Goal: Information Seeking & Learning: Check status

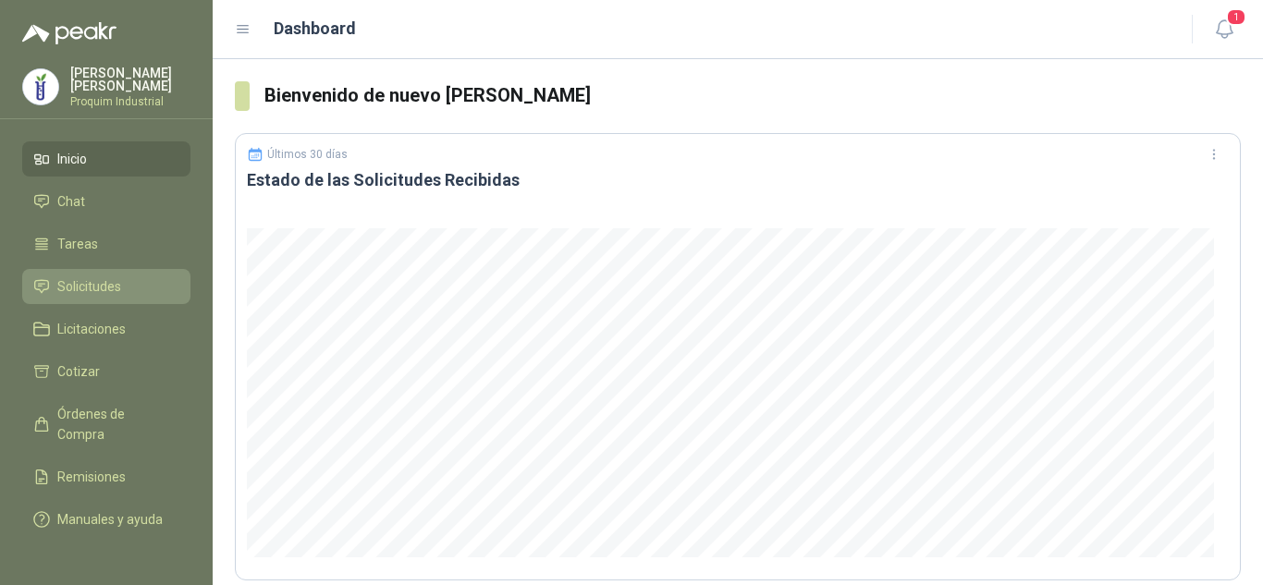
click at [80, 283] on span "Solicitudes" at bounding box center [89, 286] width 64 height 20
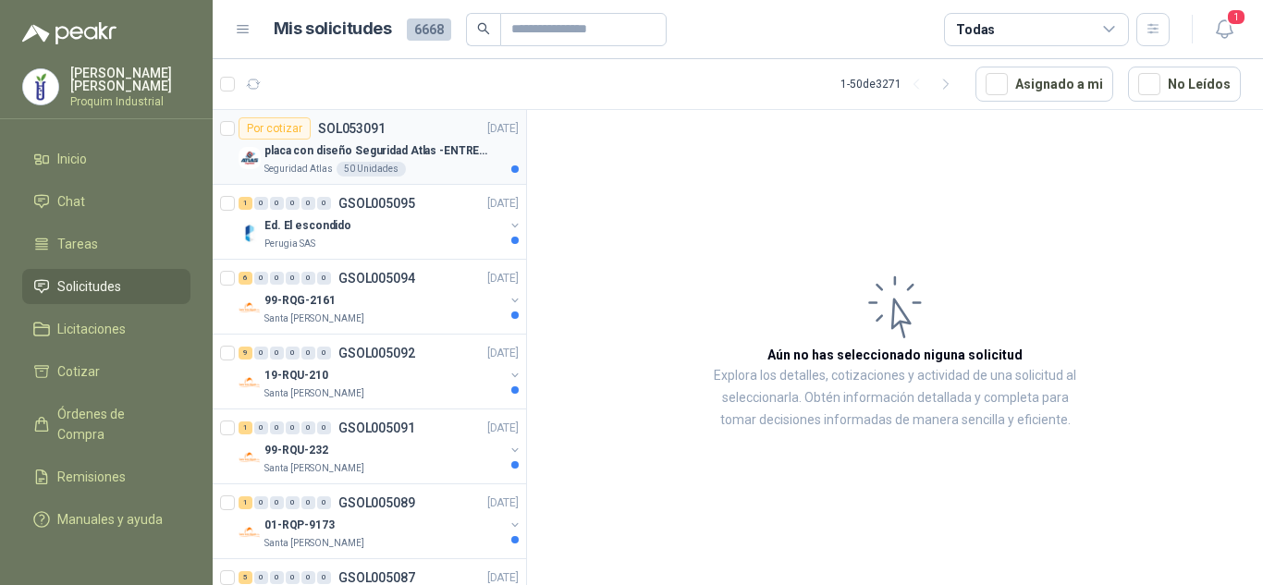
click at [426, 125] on div "Por cotizar SOL053091 [DATE]" at bounding box center [379, 128] width 280 height 22
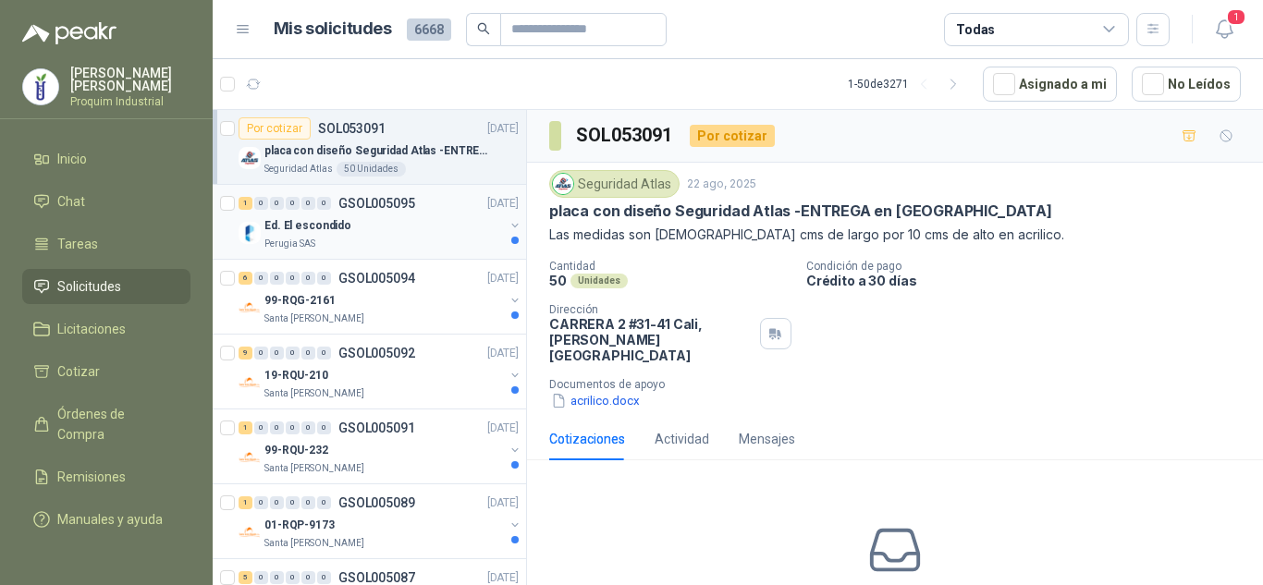
click at [412, 249] on div "Perugia SAS" at bounding box center [383, 244] width 239 height 15
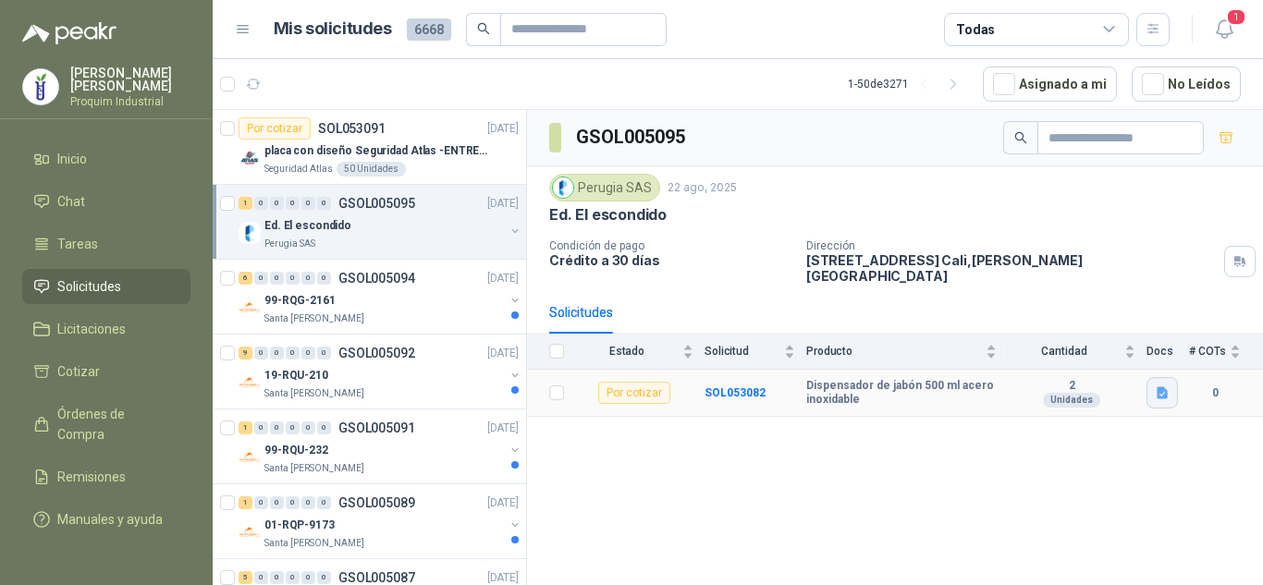
click at [1161, 387] on icon "button" at bounding box center [1162, 393] width 11 height 12
click at [1132, 336] on button "Dispensador.png" at bounding box center [1108, 339] width 116 height 19
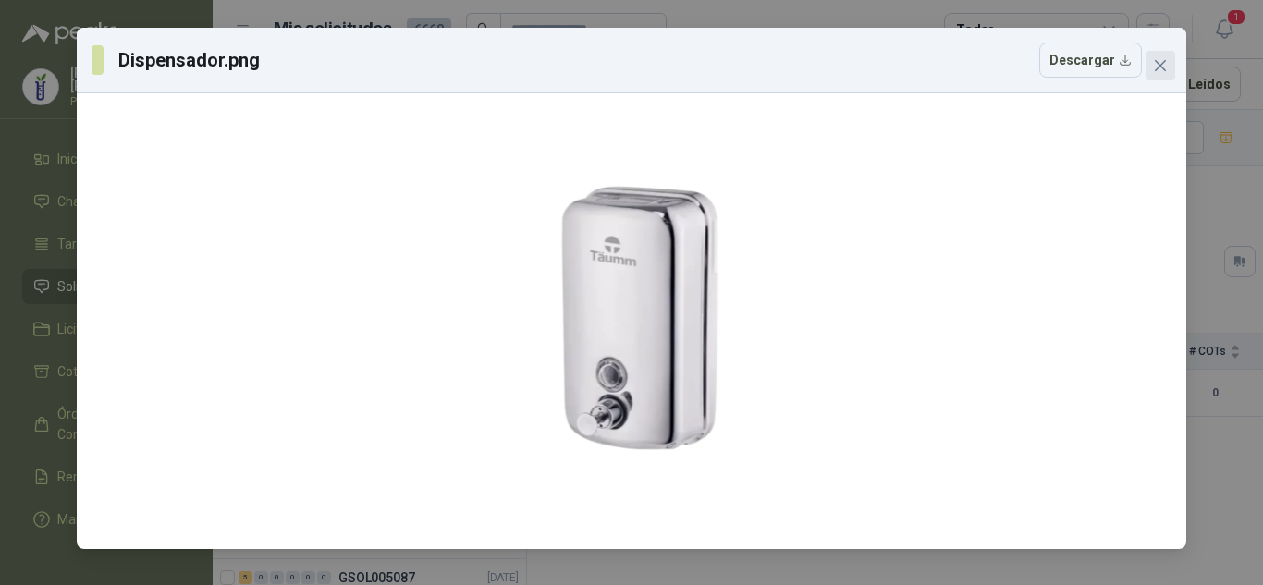
click at [1154, 80] on button "Close" at bounding box center [1161, 66] width 30 height 30
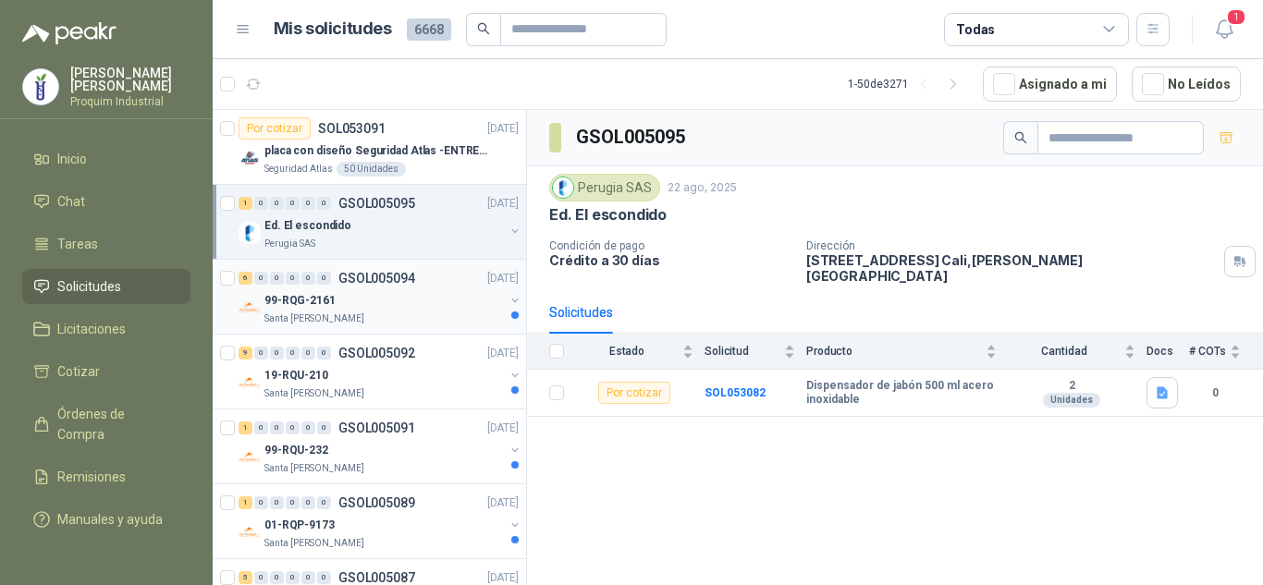
click at [388, 294] on div "99-RQG-2161" at bounding box center [383, 300] width 239 height 22
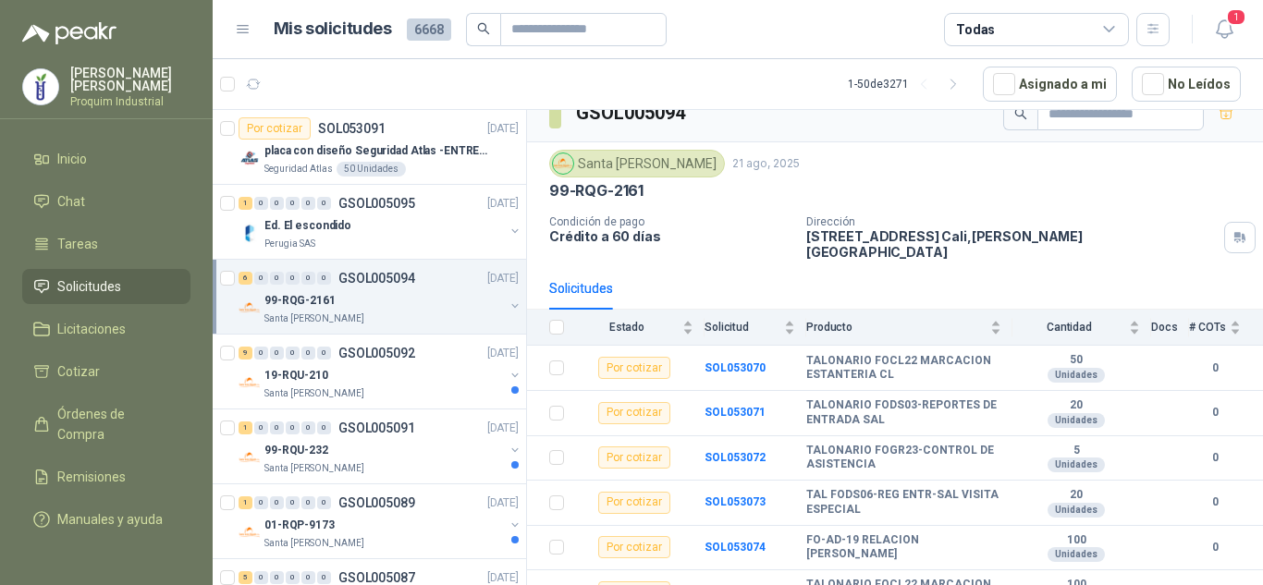
scroll to position [35, 0]
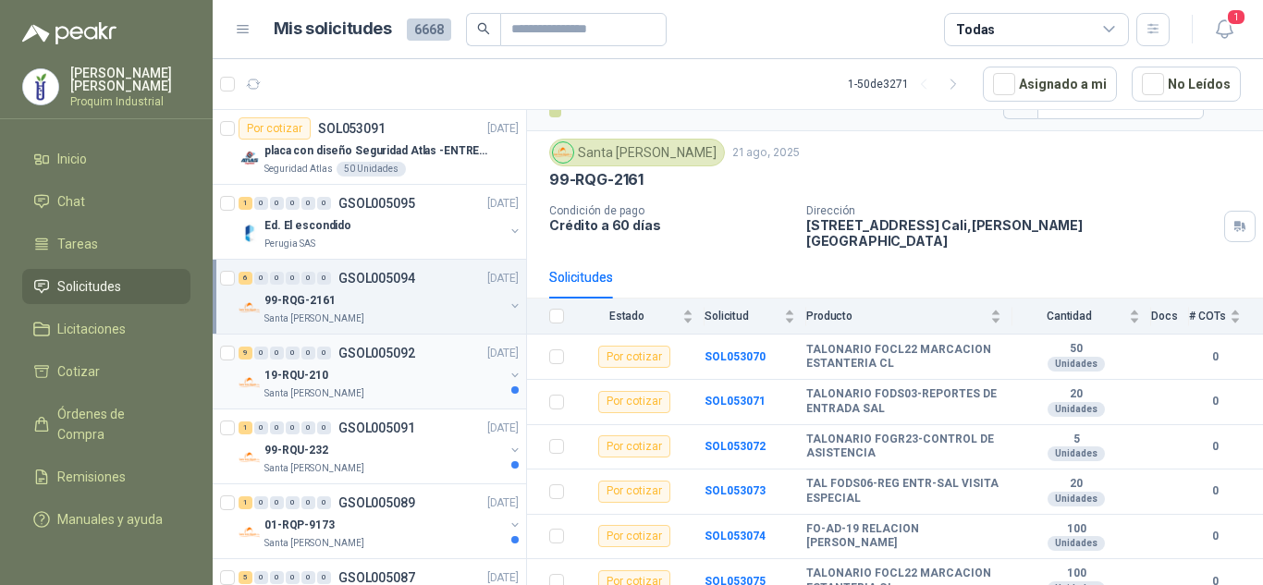
click at [432, 349] on div "9 0 0 0 0 0 GSOL005092 [DATE]" at bounding box center [381, 353] width 284 height 22
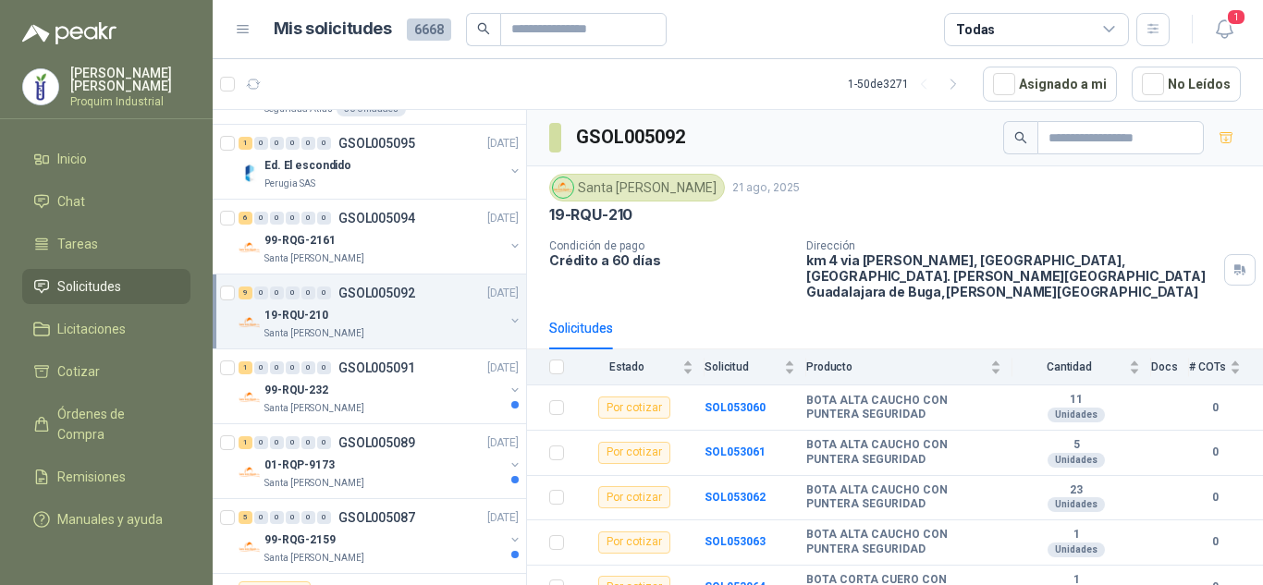
scroll to position [92, 0]
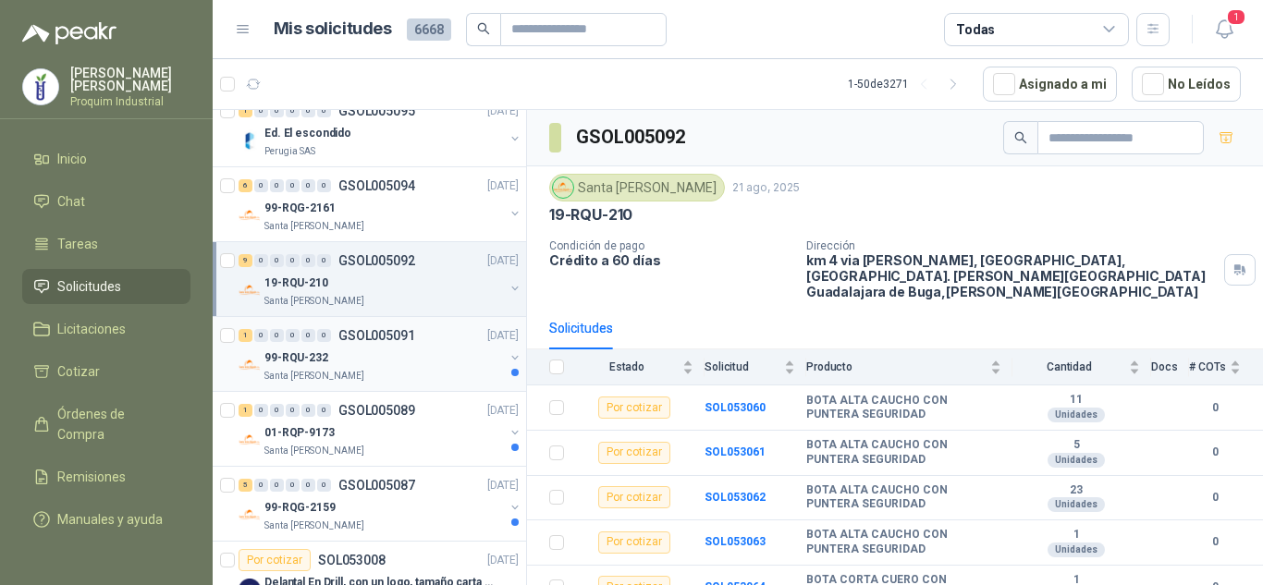
click at [362, 366] on div "99-RQU-232" at bounding box center [383, 358] width 239 height 22
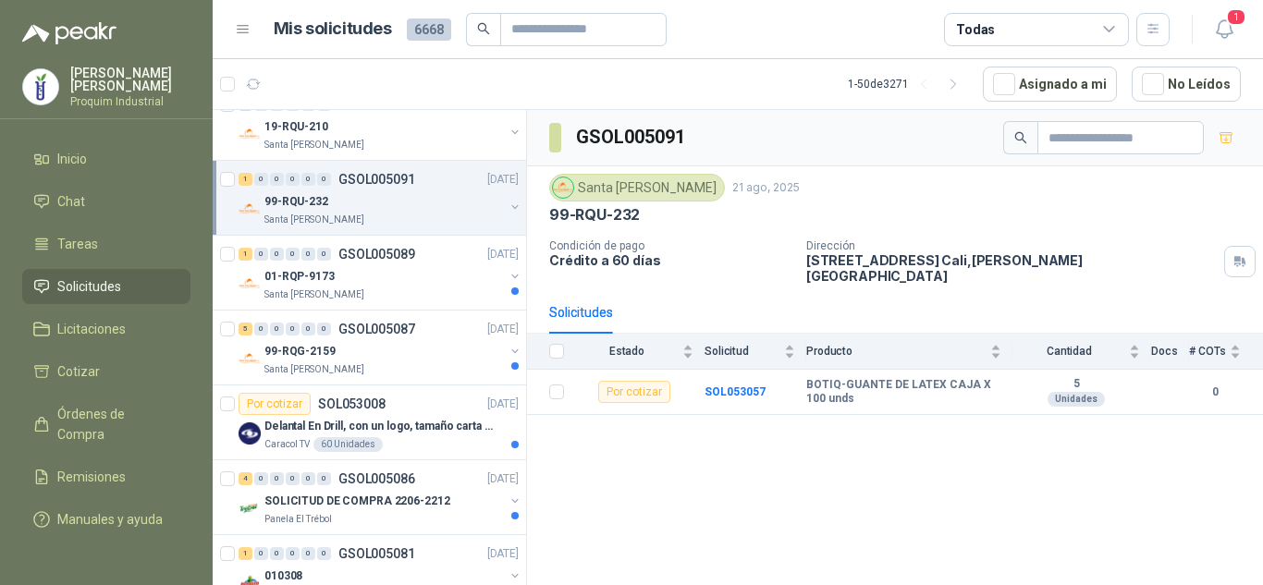
scroll to position [277, 0]
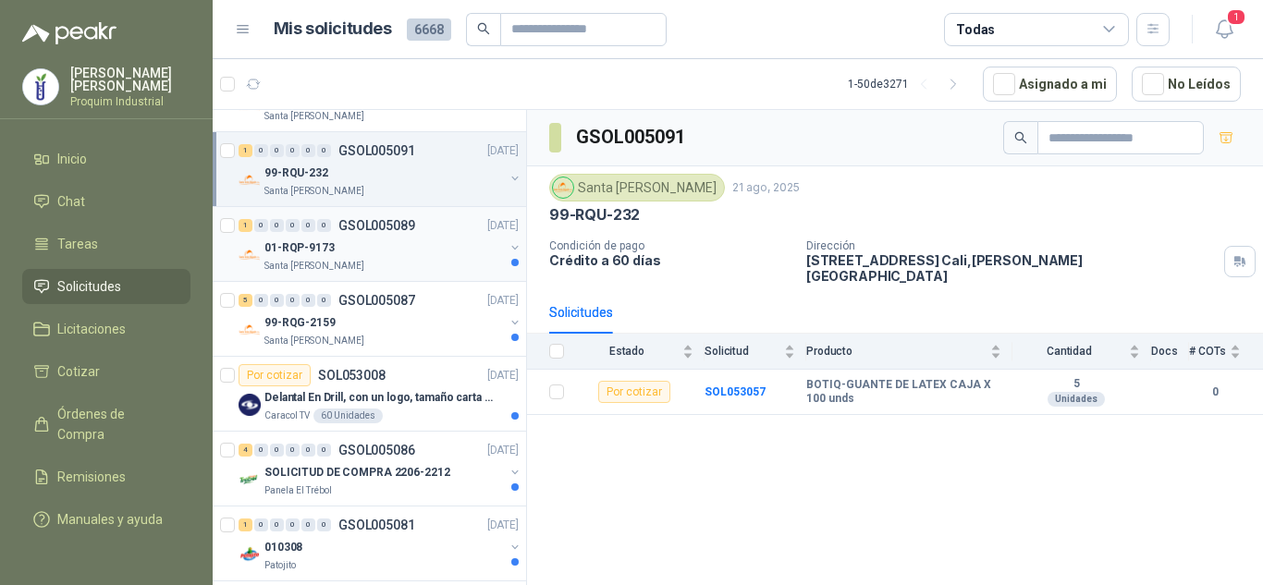
click at [446, 268] on div "Santa [PERSON_NAME]" at bounding box center [383, 266] width 239 height 15
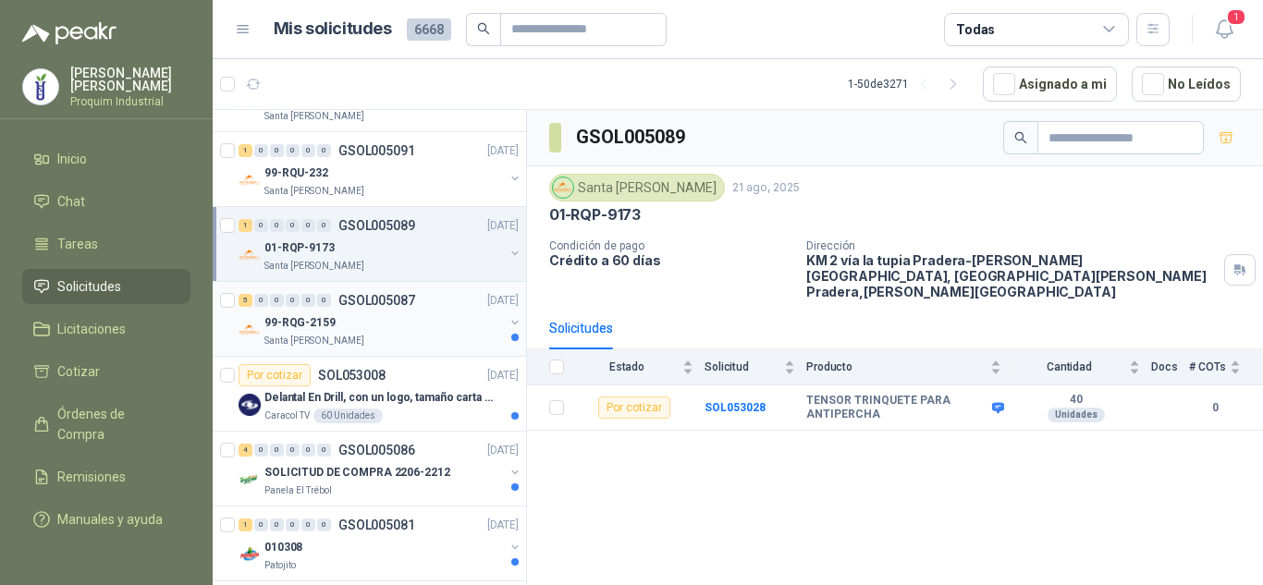
click at [437, 314] on div "99-RQG-2159" at bounding box center [383, 323] width 239 height 22
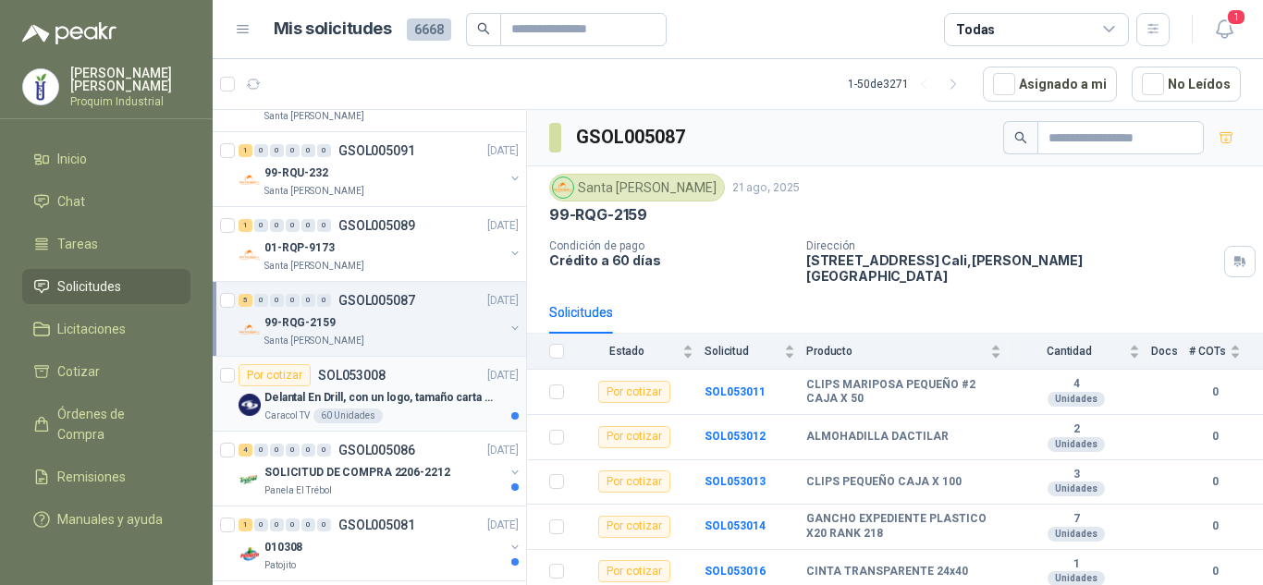
click at [431, 385] on div "Por cotizar SOL053008 [DATE]" at bounding box center [379, 375] width 280 height 22
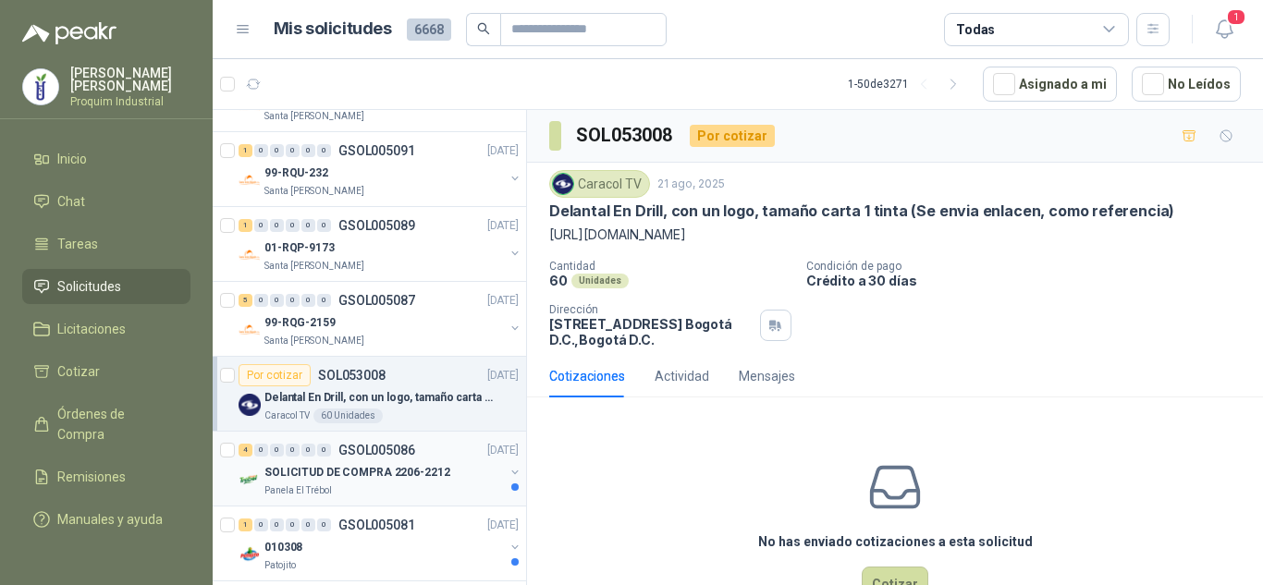
click at [431, 472] on p "SOLICITUD DE COMPRA 2206-2212" at bounding box center [357, 473] width 186 height 18
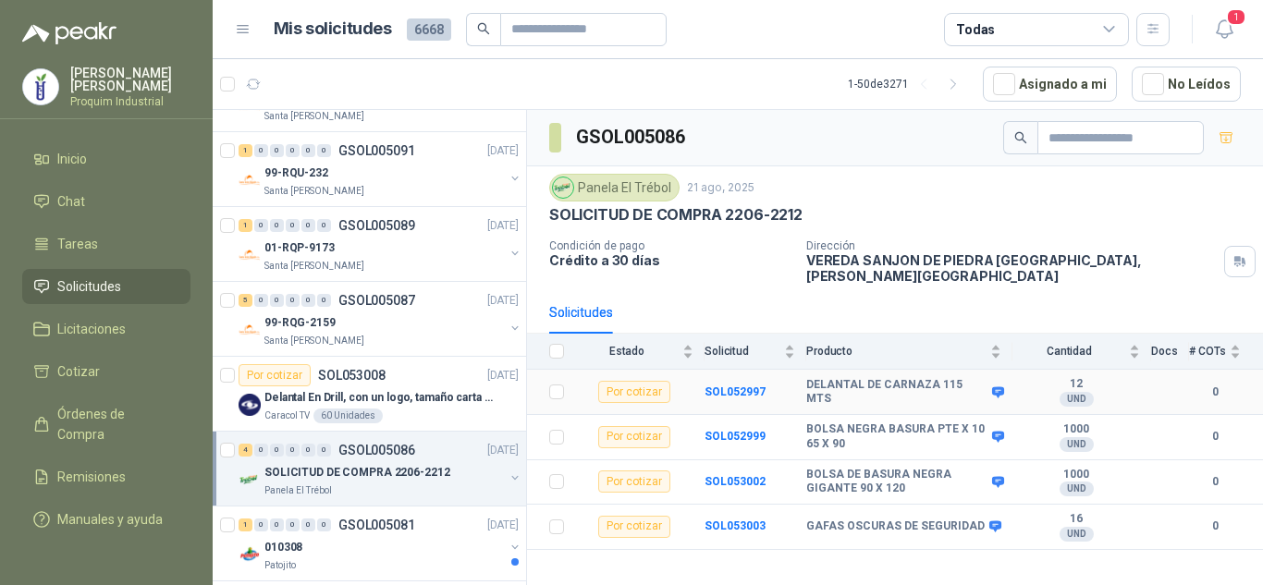
click at [988, 386] on span at bounding box center [995, 393] width 14 height 14
click at [992, 387] on icon at bounding box center [998, 392] width 12 height 11
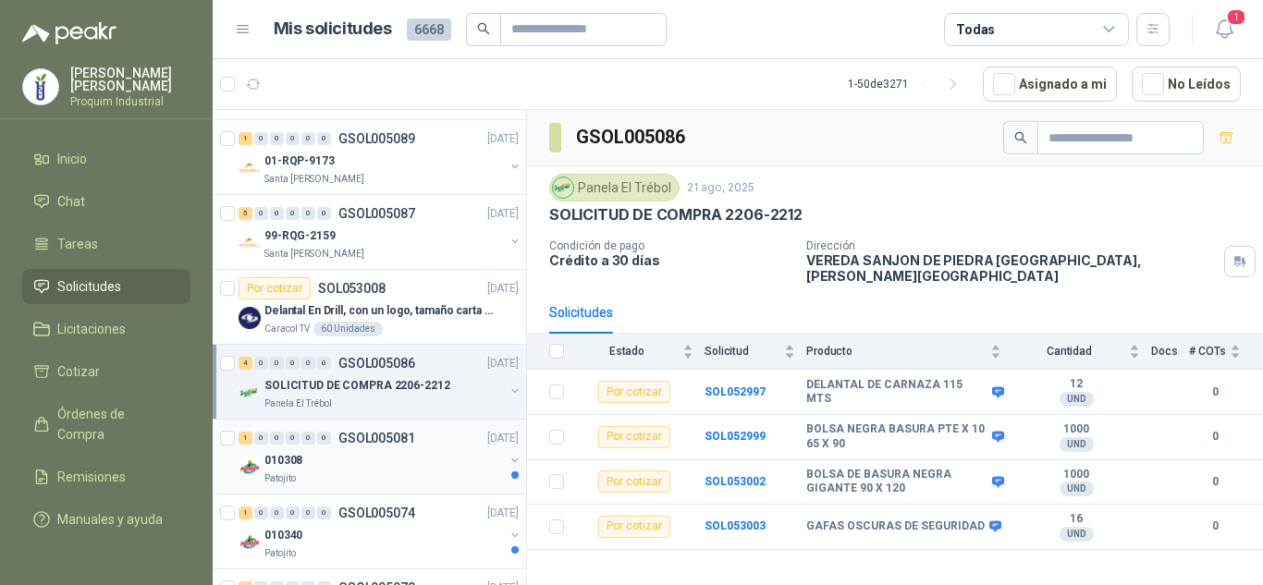
scroll to position [462, 0]
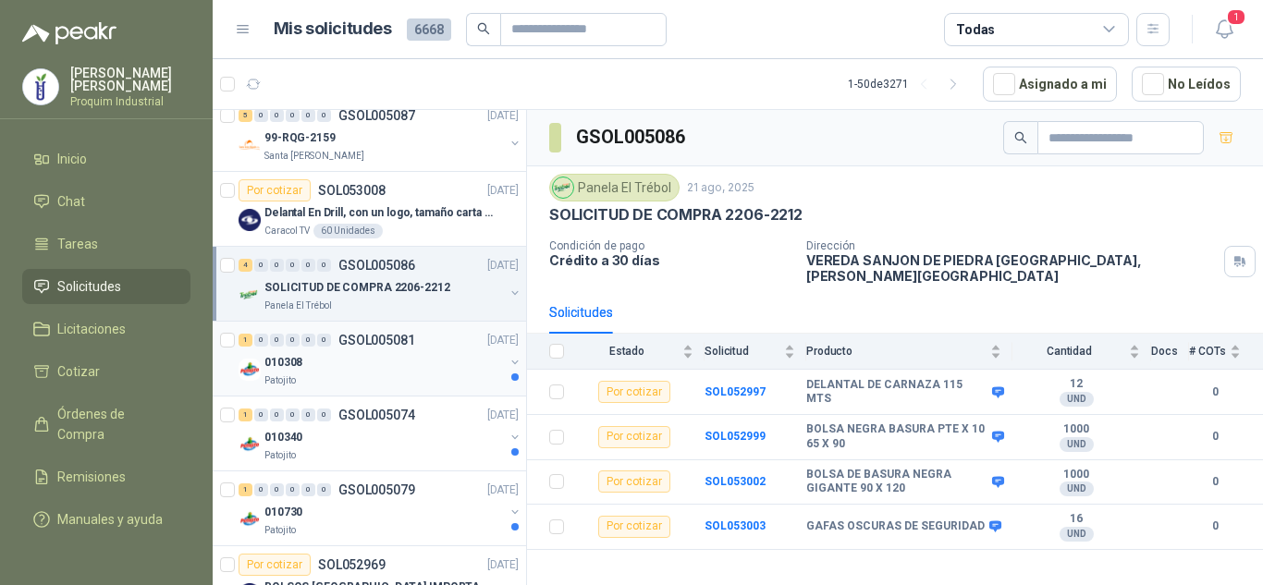
click at [356, 379] on div "Patojito" at bounding box center [383, 381] width 239 height 15
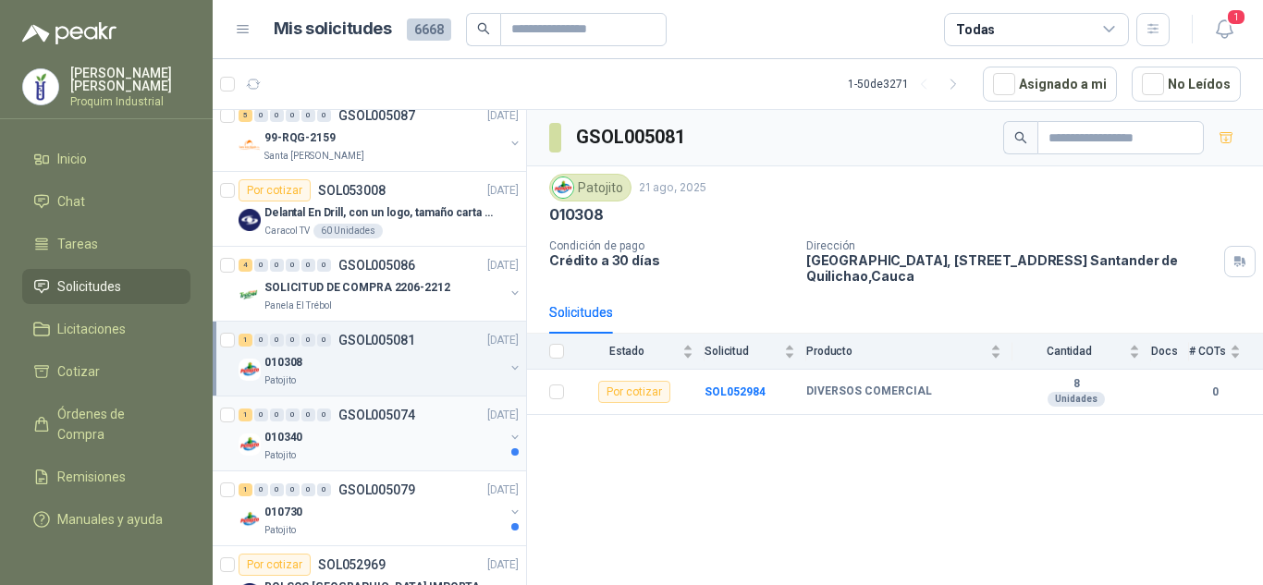
click at [355, 423] on div "1 0 0 0 0 0 GSOL005074 [DATE]" at bounding box center [381, 415] width 284 height 22
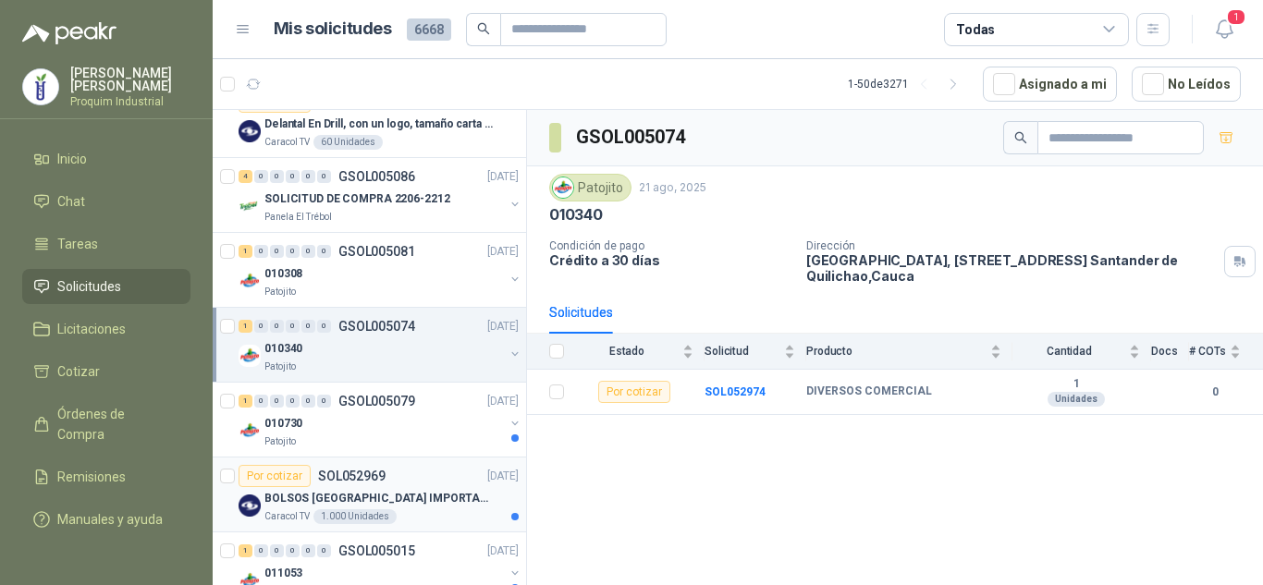
scroll to position [647, 0]
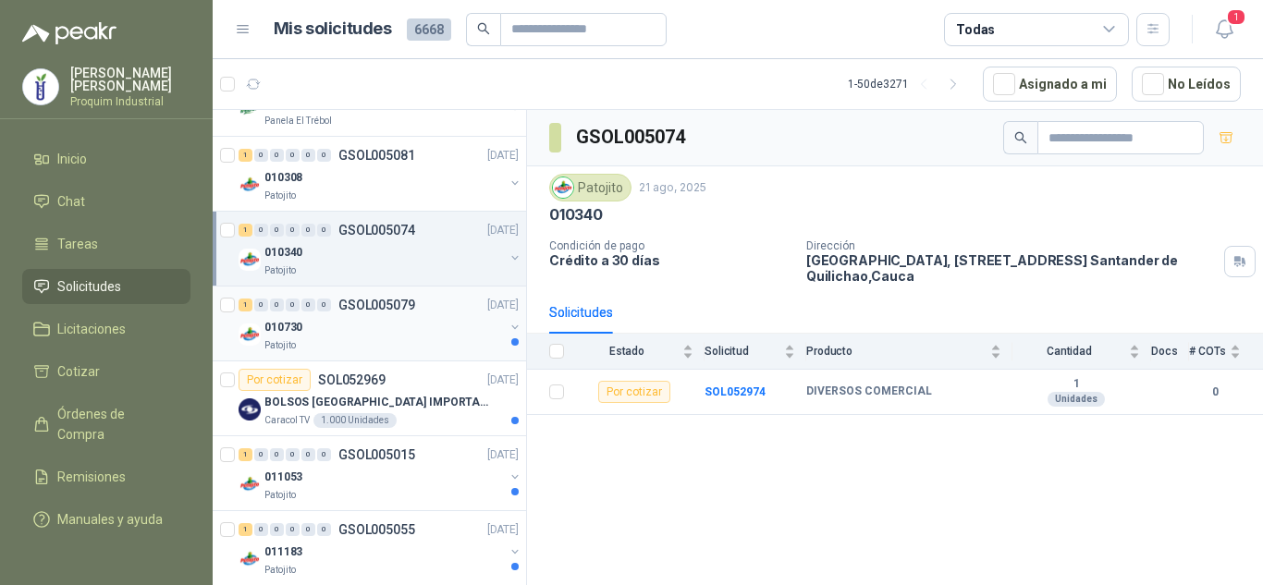
click at [391, 349] on div "Patojito" at bounding box center [383, 345] width 239 height 15
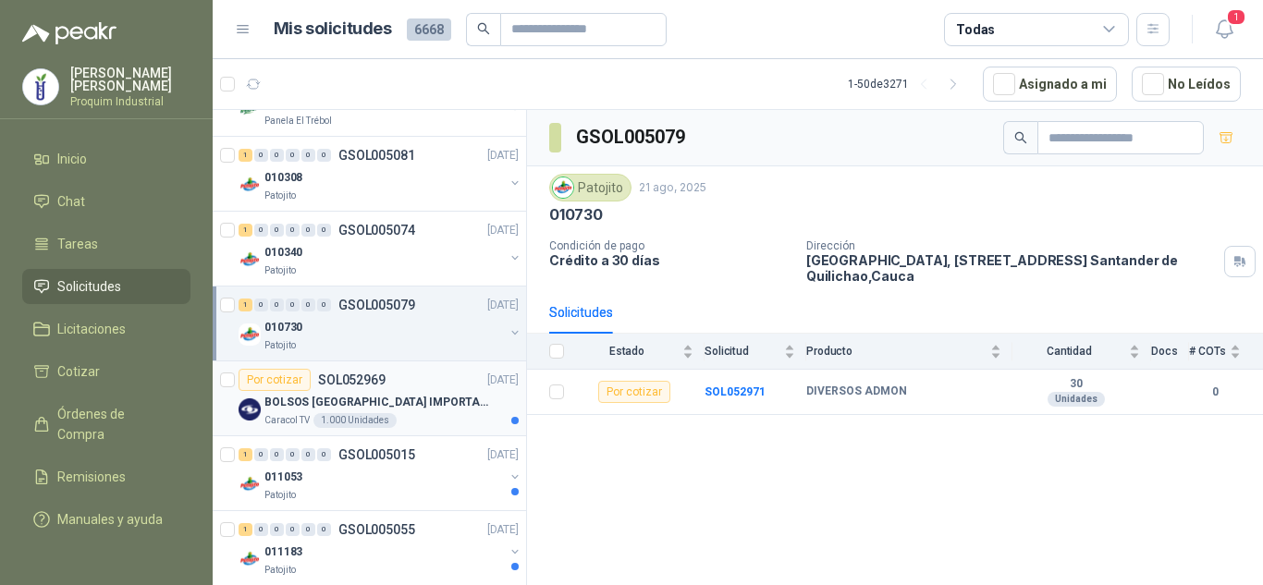
scroll to position [740, 0]
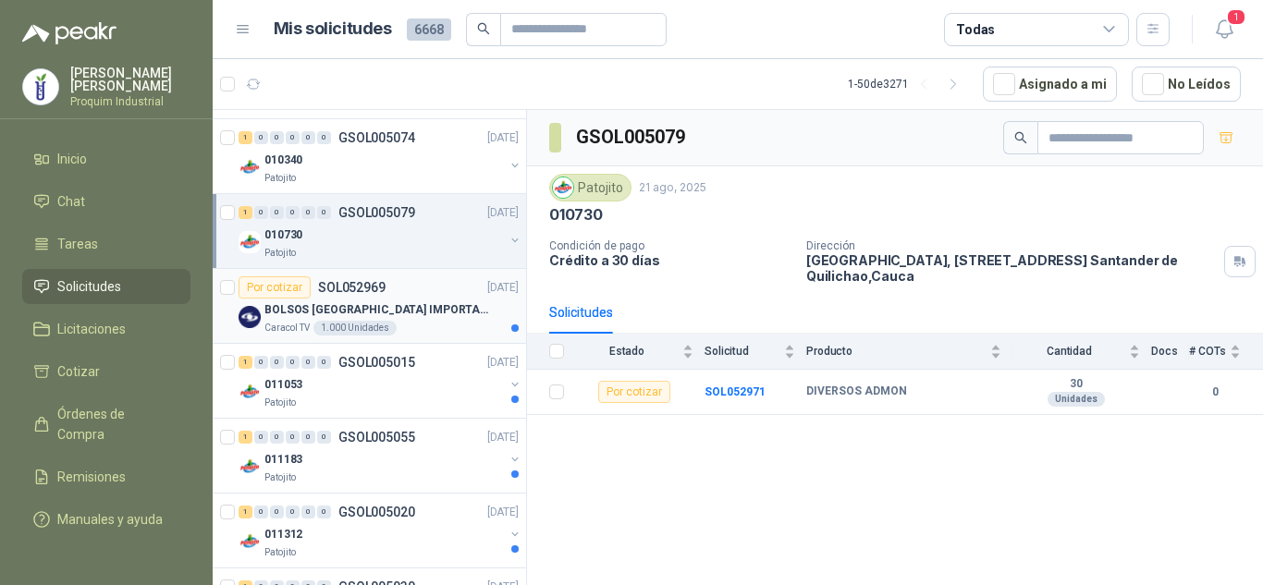
click at [415, 330] on div "Caracol TV 1.000 Unidades" at bounding box center [391, 328] width 254 height 15
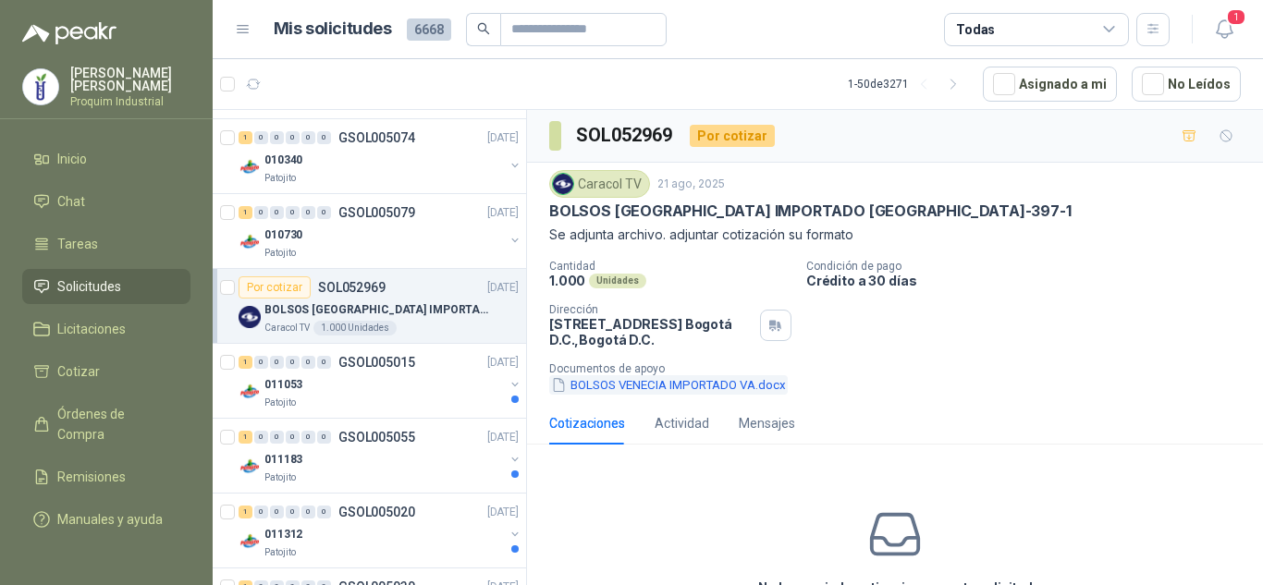
click at [624, 387] on button "BOLSOS VENECIA IMPORTADO VA.docx" at bounding box center [668, 384] width 239 height 19
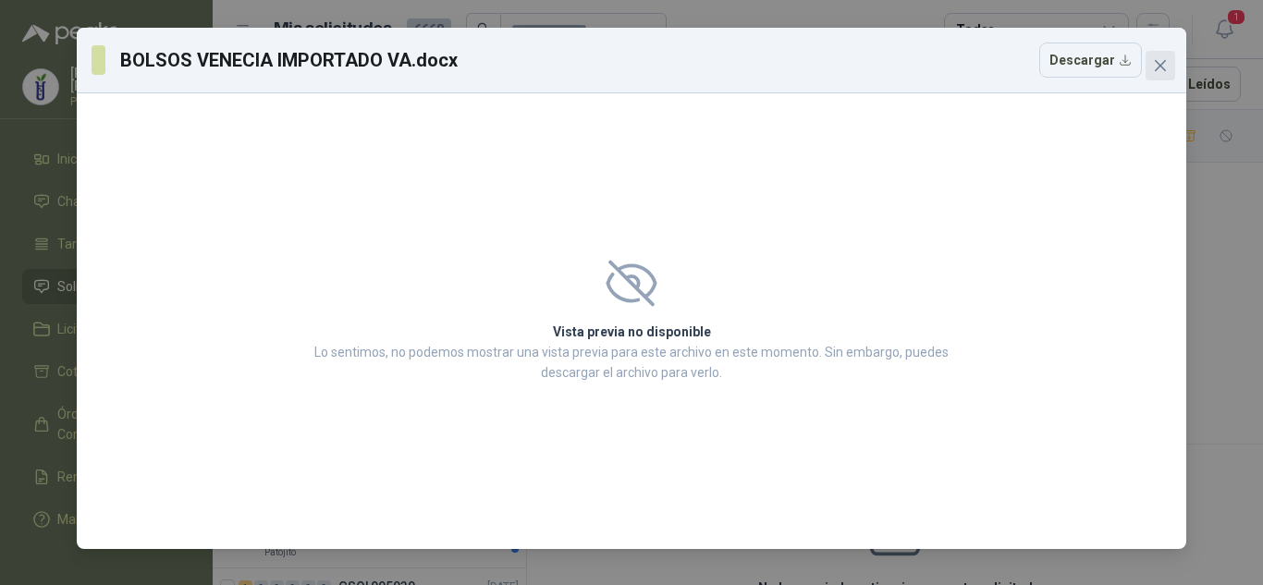
click at [1149, 70] on span "Close" at bounding box center [1161, 65] width 30 height 15
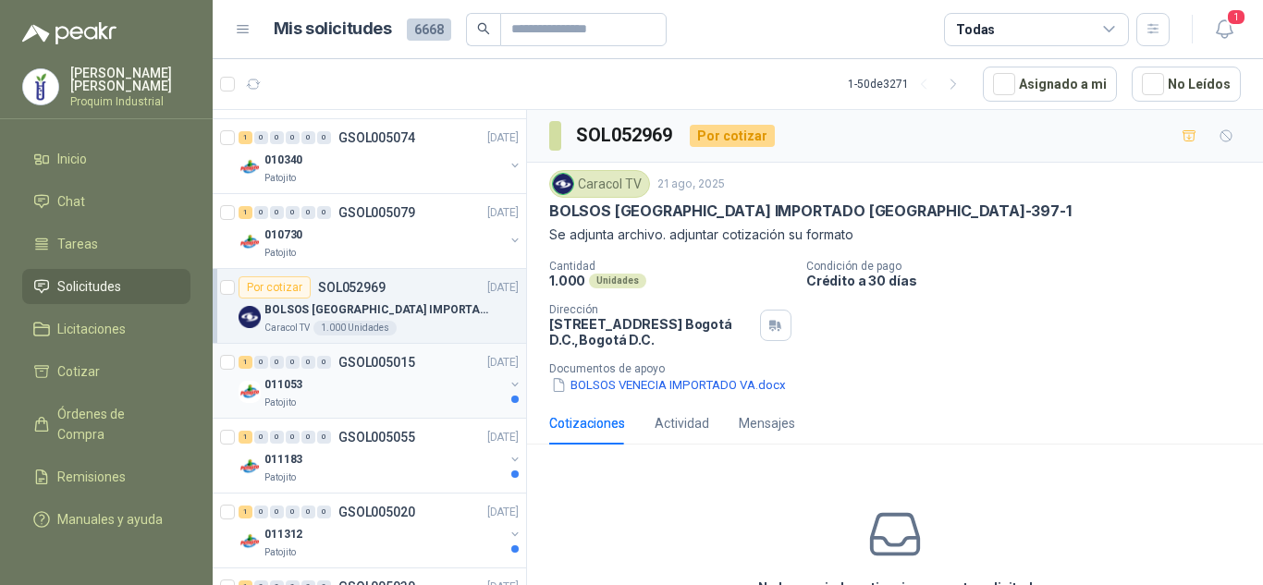
click at [399, 376] on div "011053" at bounding box center [383, 385] width 239 height 22
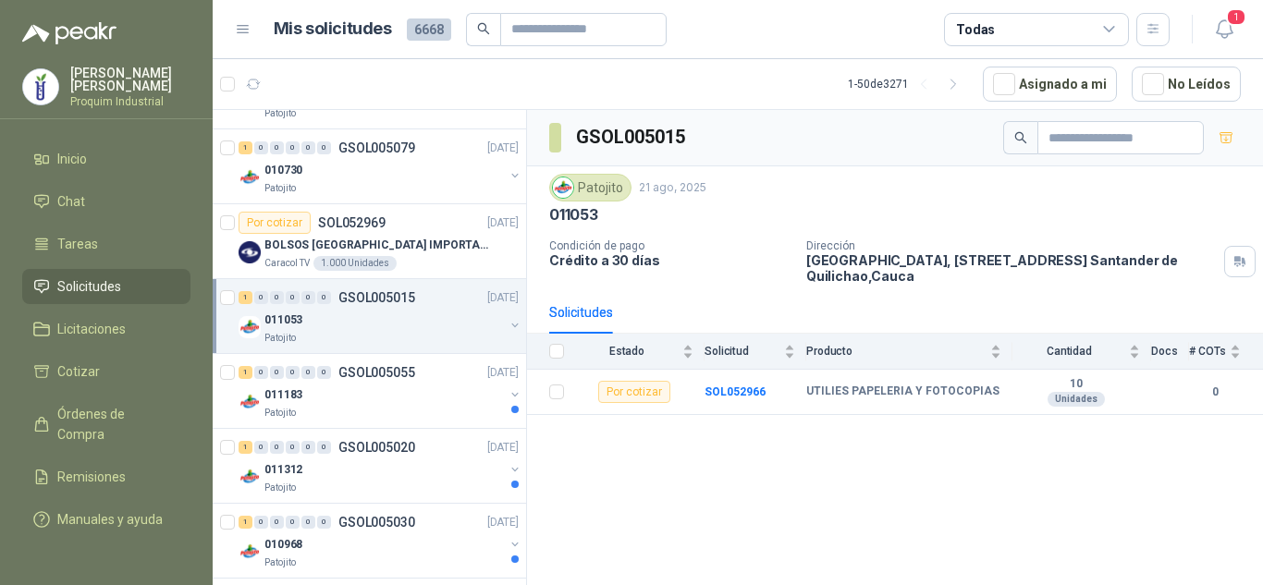
scroll to position [832, 0]
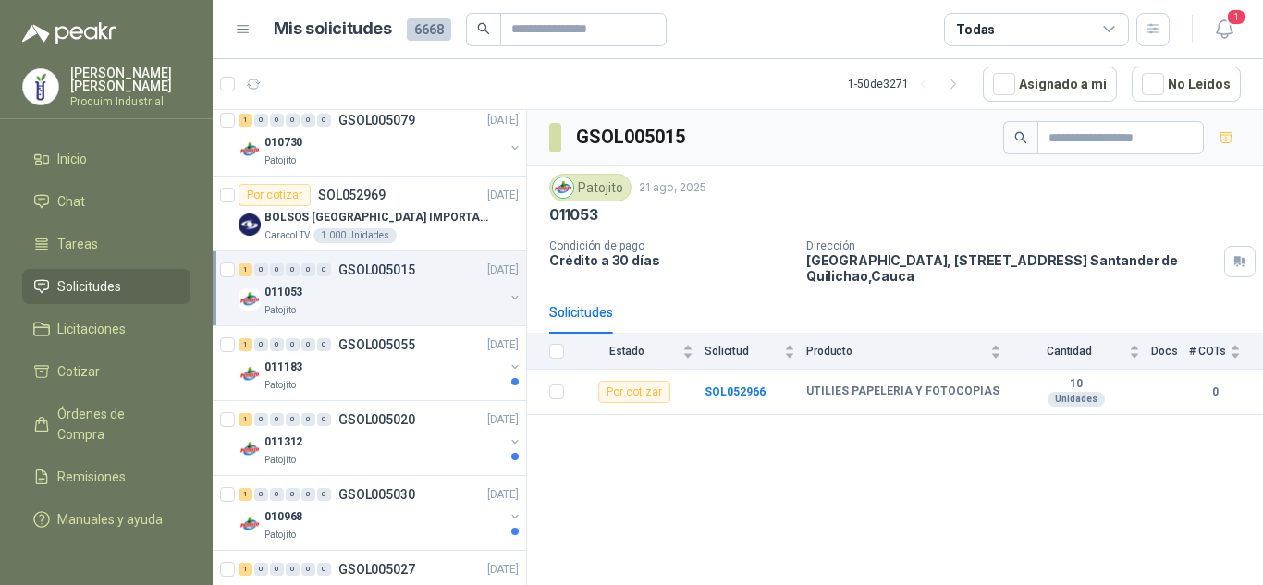
click at [399, 376] on div "011183" at bounding box center [383, 367] width 239 height 22
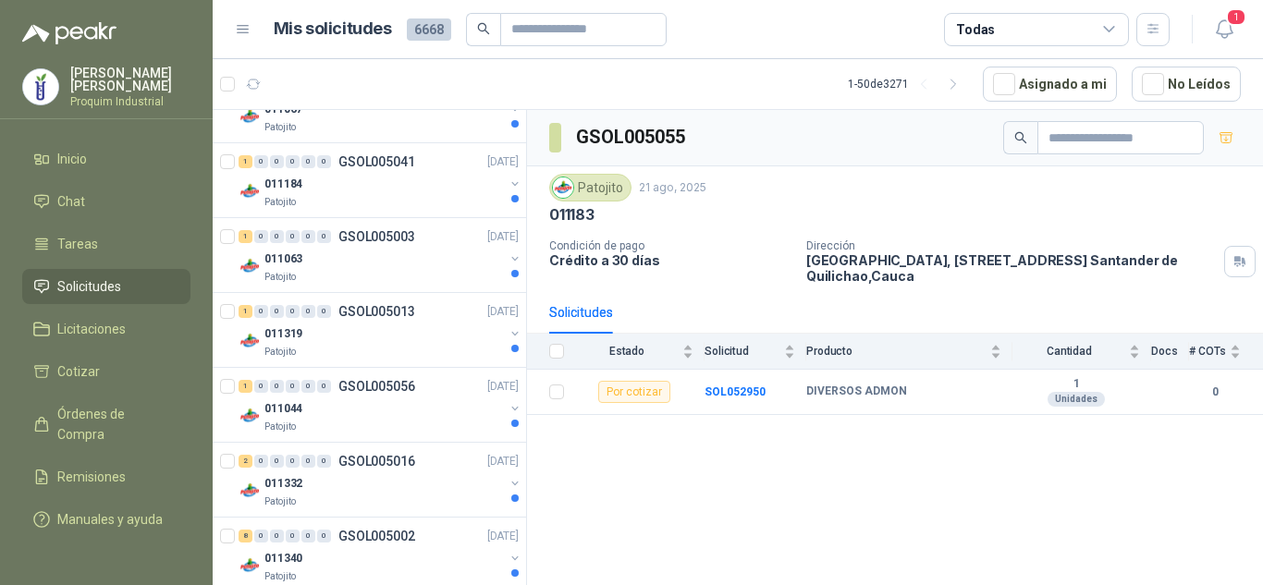
scroll to position [1572, 0]
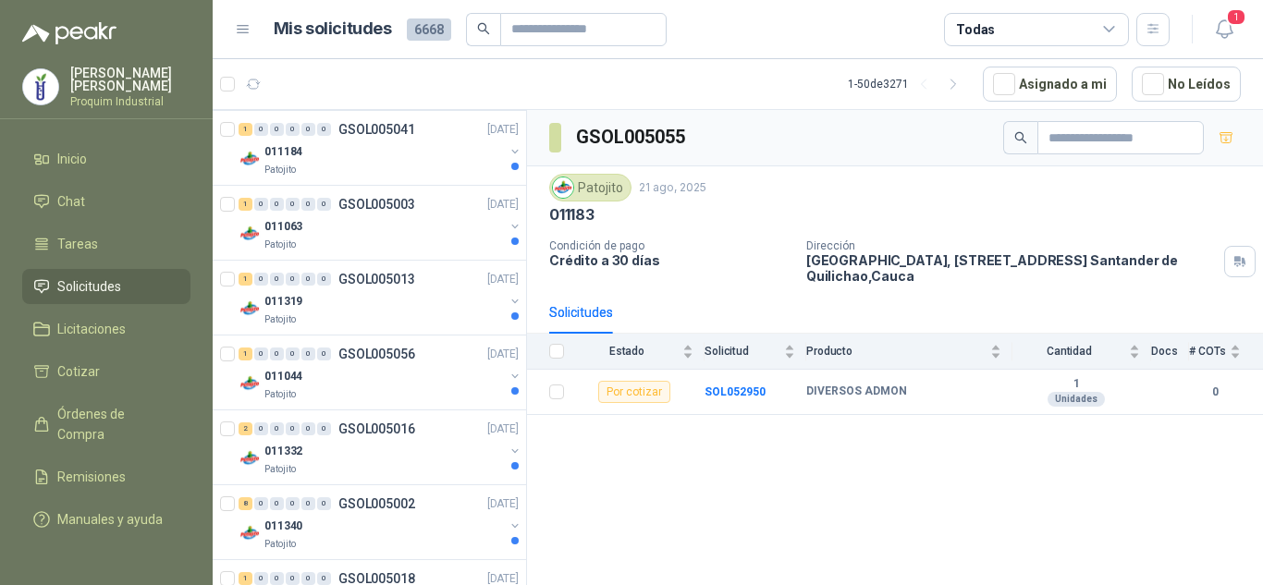
click at [399, 376] on div "011044" at bounding box center [383, 376] width 239 height 22
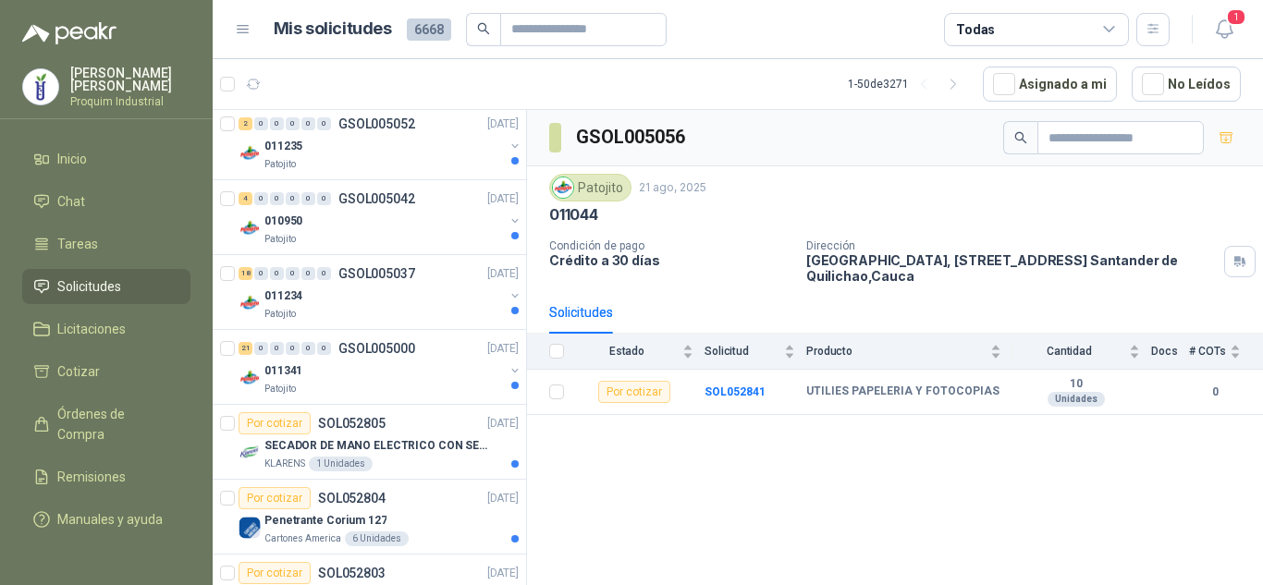
scroll to position [2404, 0]
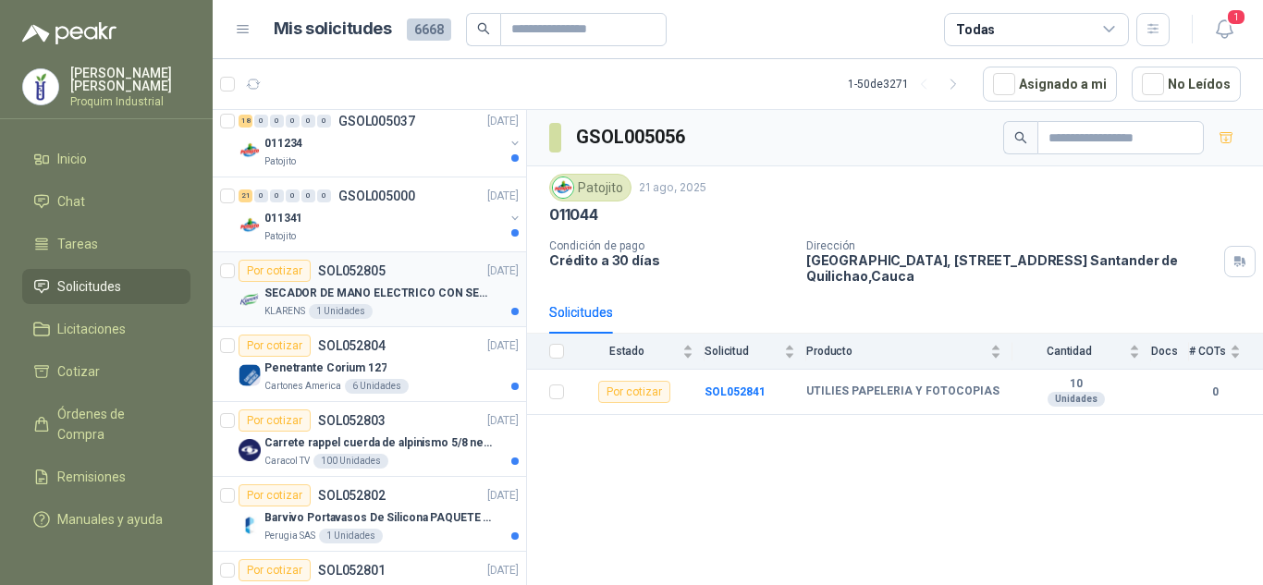
click at [448, 279] on div "Por cotizar SOL052805 [DATE]" at bounding box center [379, 271] width 280 height 22
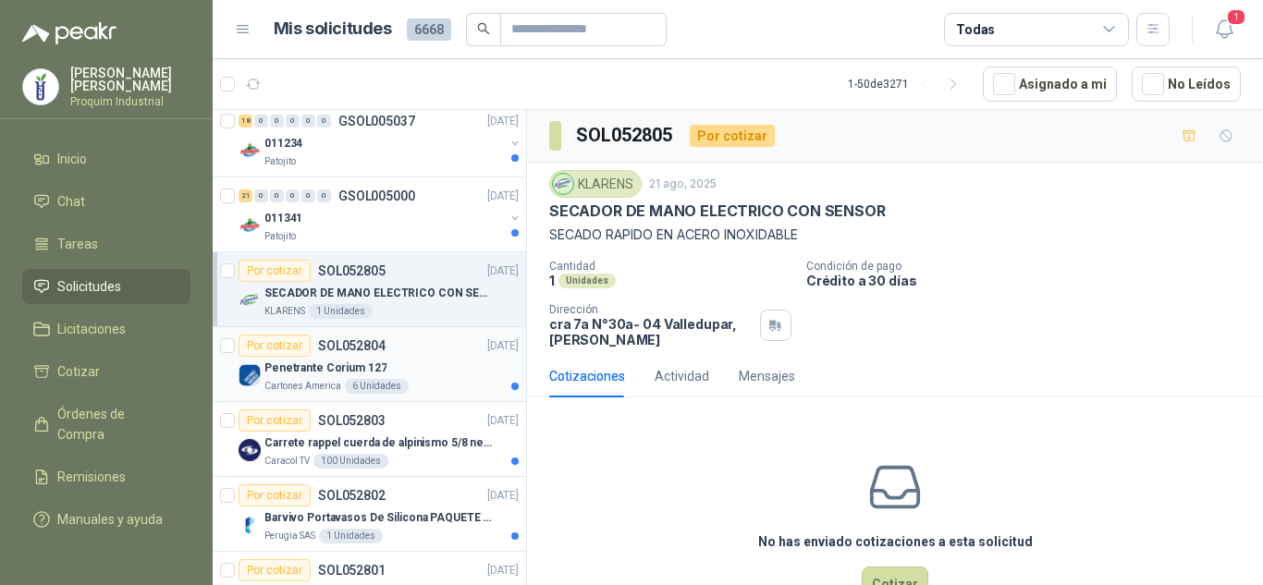
click at [394, 361] on div "Penetrante Corium 127" at bounding box center [391, 368] width 254 height 22
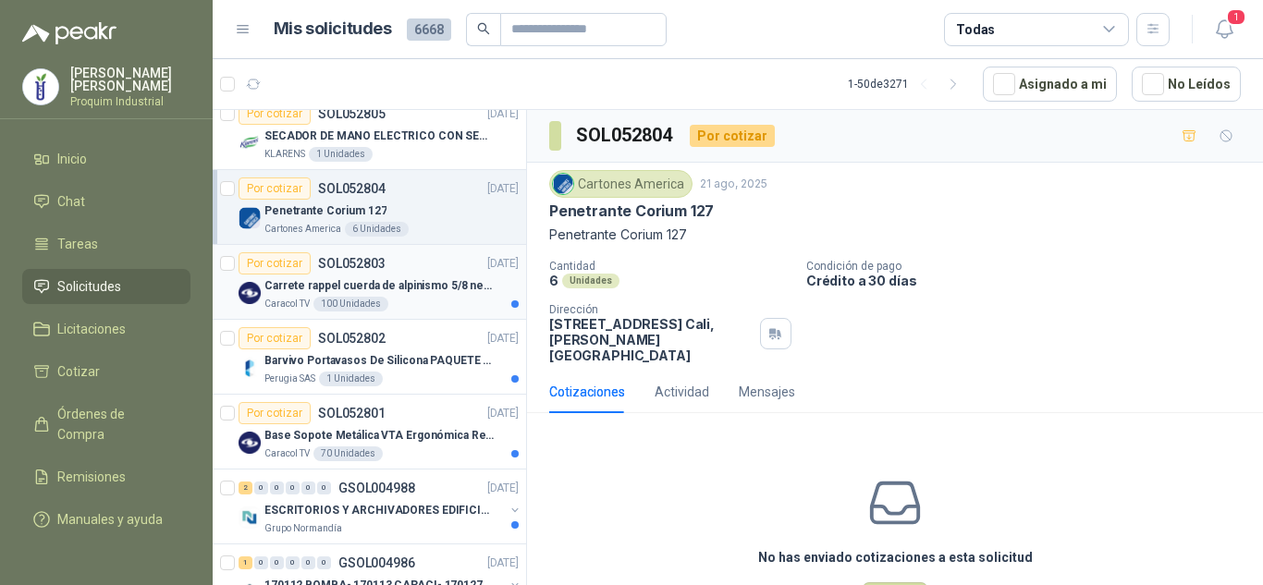
scroll to position [2589, 0]
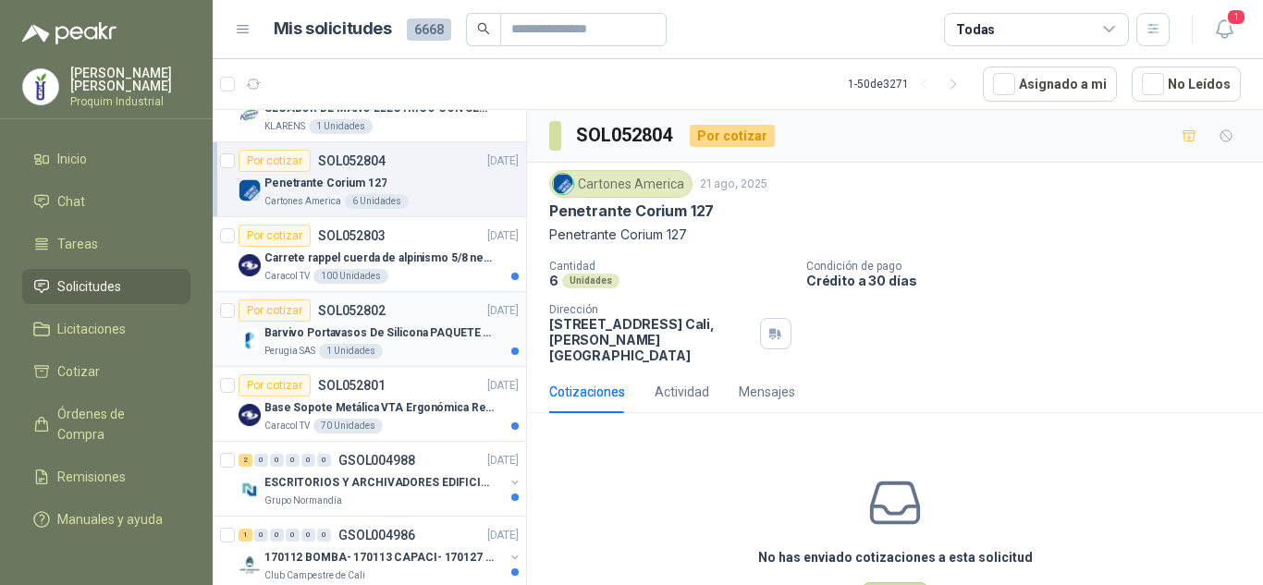
click at [411, 348] on div "Perugia SAS 1 Unidades" at bounding box center [391, 351] width 254 height 15
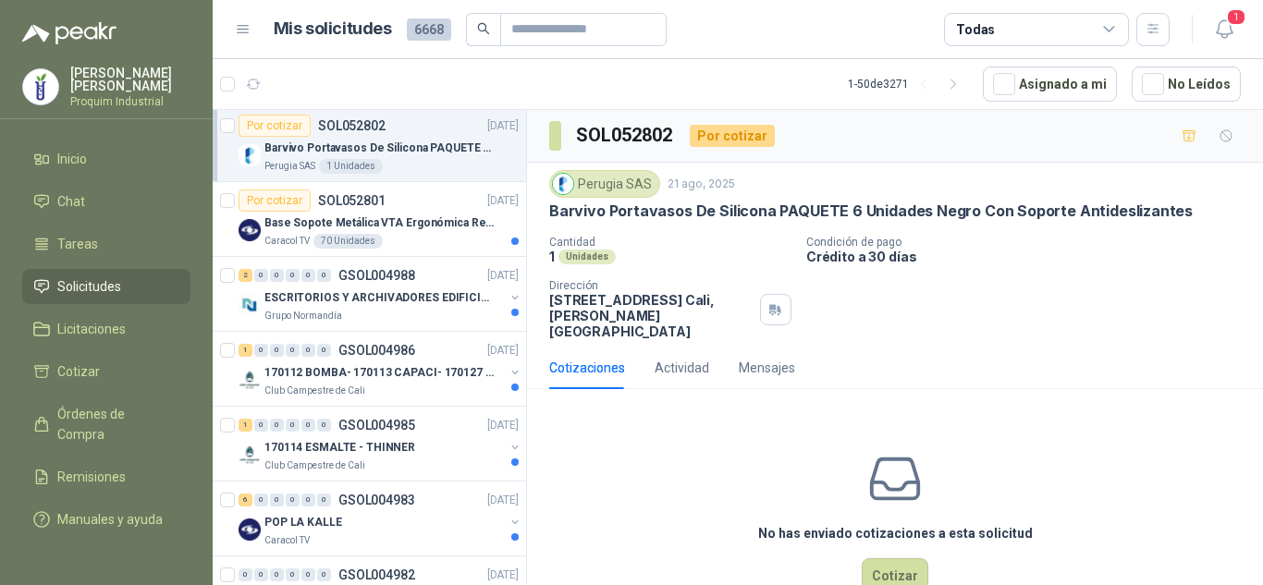
scroll to position [2866, 0]
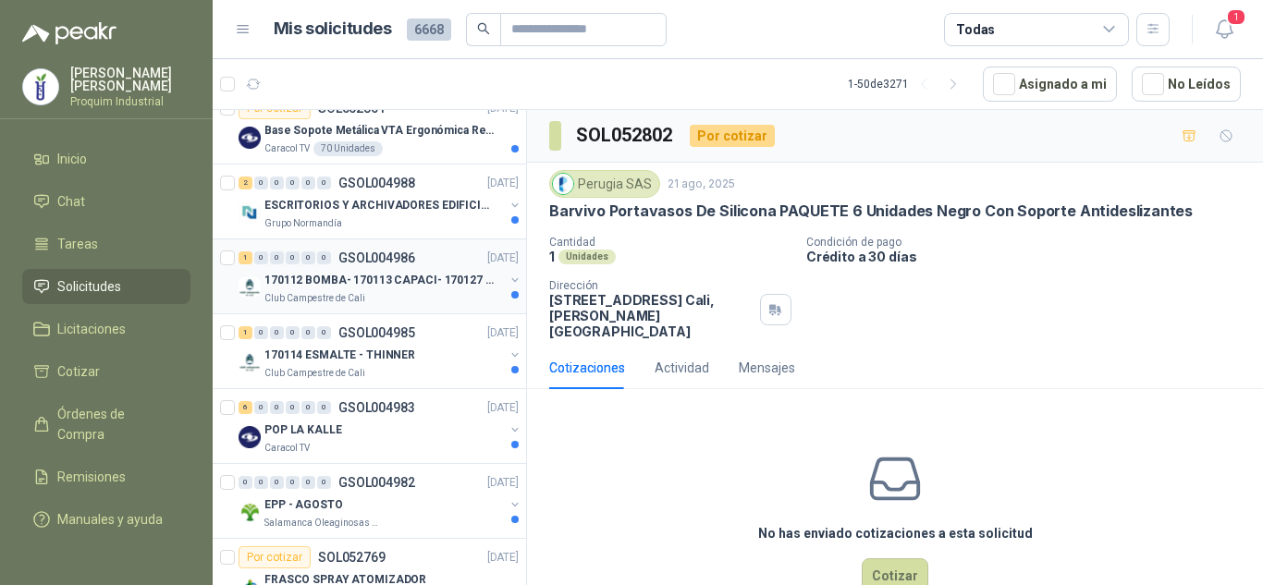
click at [416, 293] on div "Club Campestre de Cali" at bounding box center [383, 298] width 239 height 15
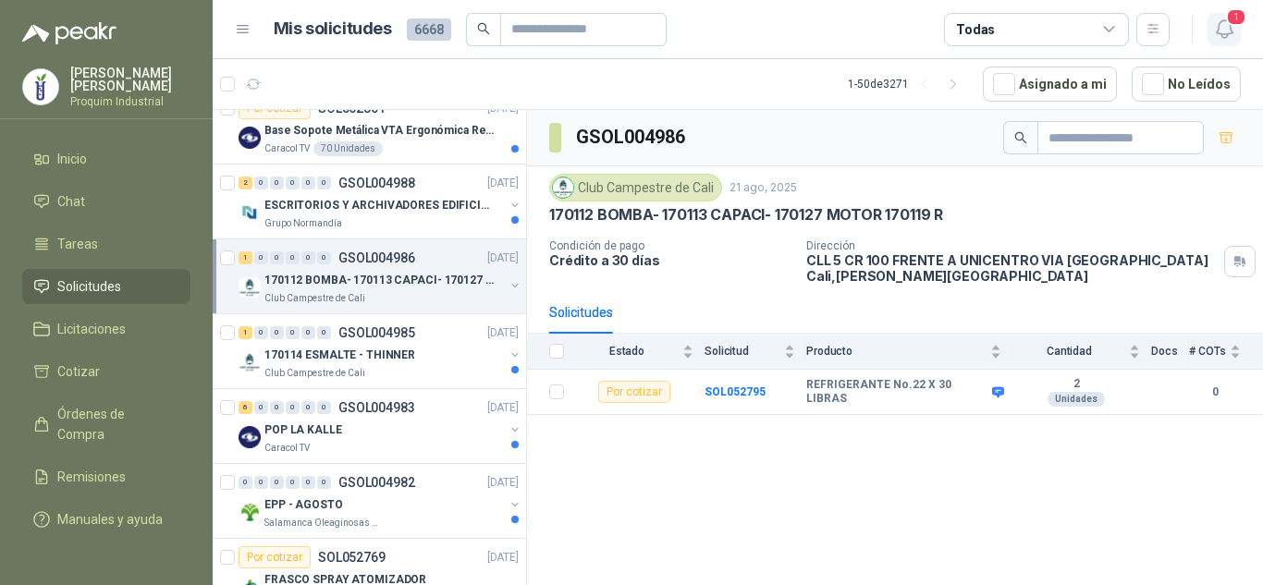
click at [1217, 33] on icon "button" at bounding box center [1224, 29] width 16 height 18
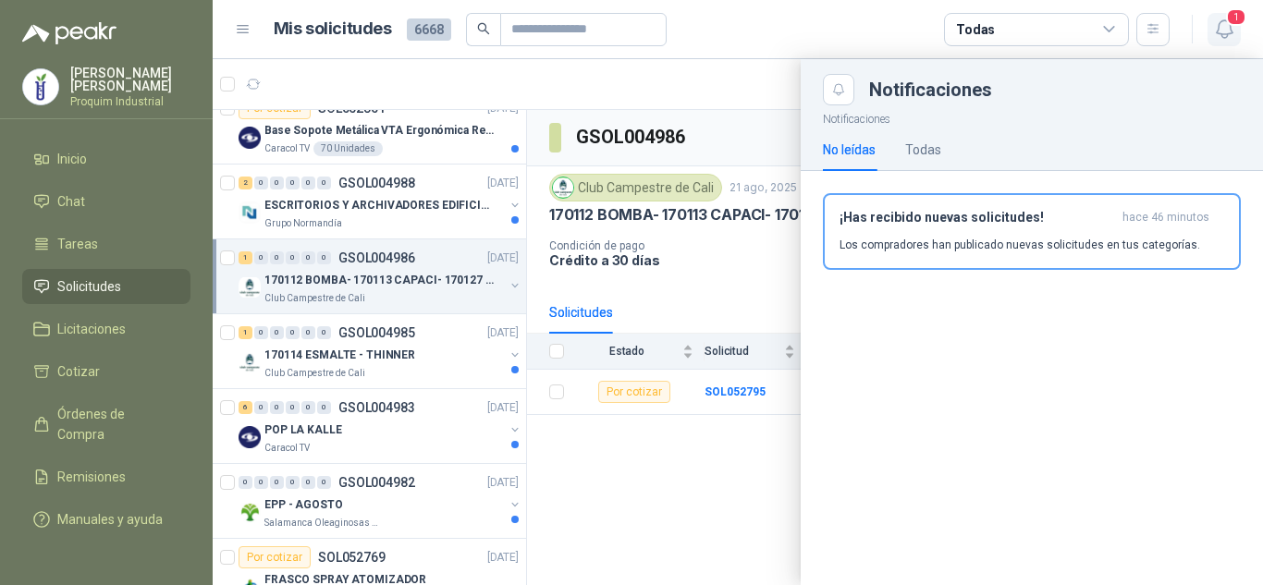
click at [1217, 33] on icon "button" at bounding box center [1224, 29] width 16 height 18
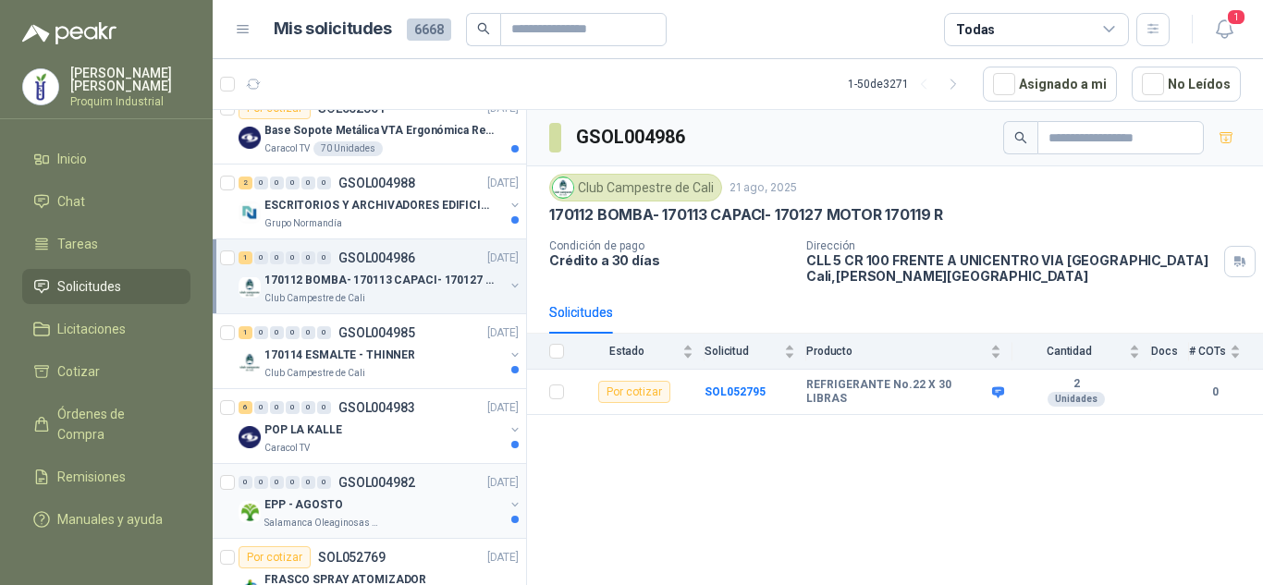
click at [363, 508] on div "EPP - AGOSTO" at bounding box center [383, 505] width 239 height 22
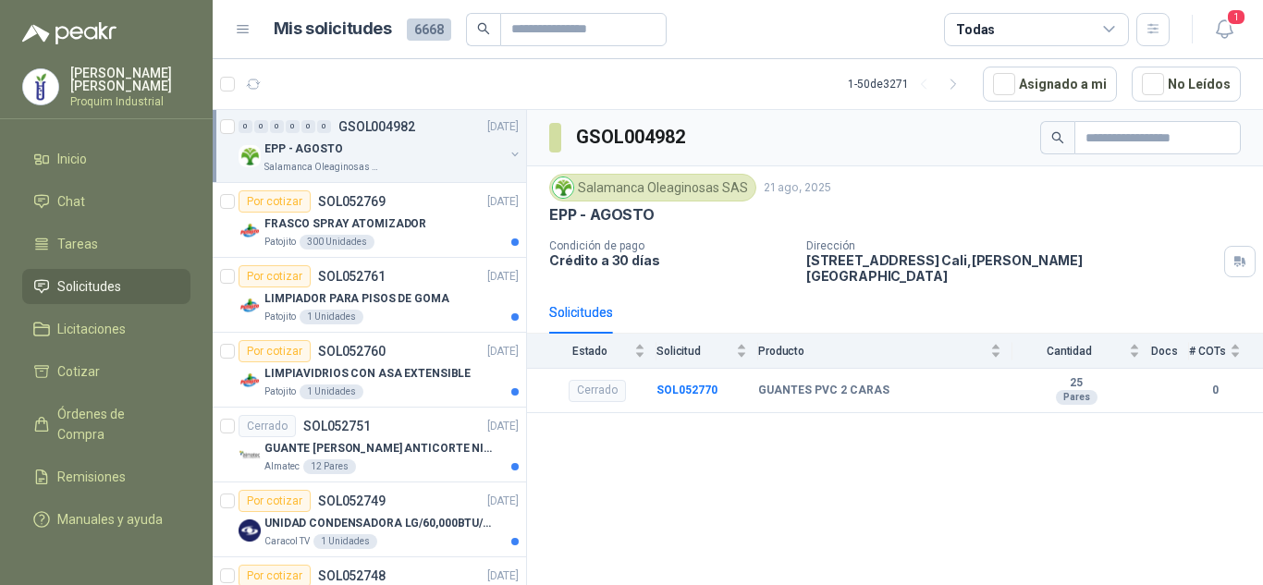
scroll to position [3236, 0]
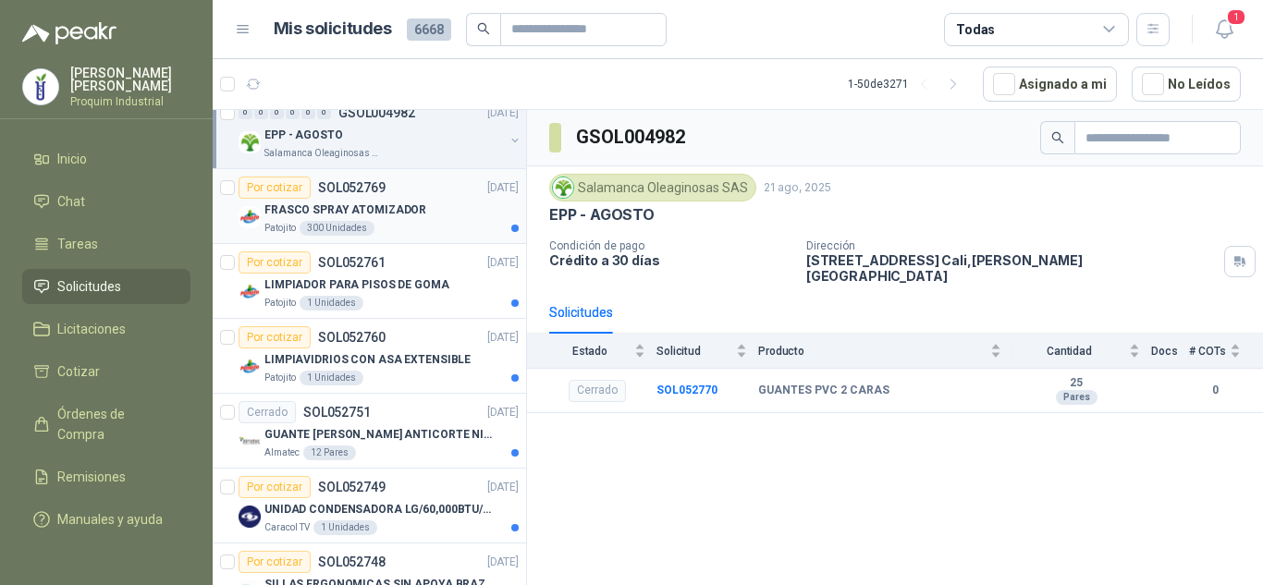
click at [436, 232] on div "Patojito 300 Unidades" at bounding box center [391, 228] width 254 height 15
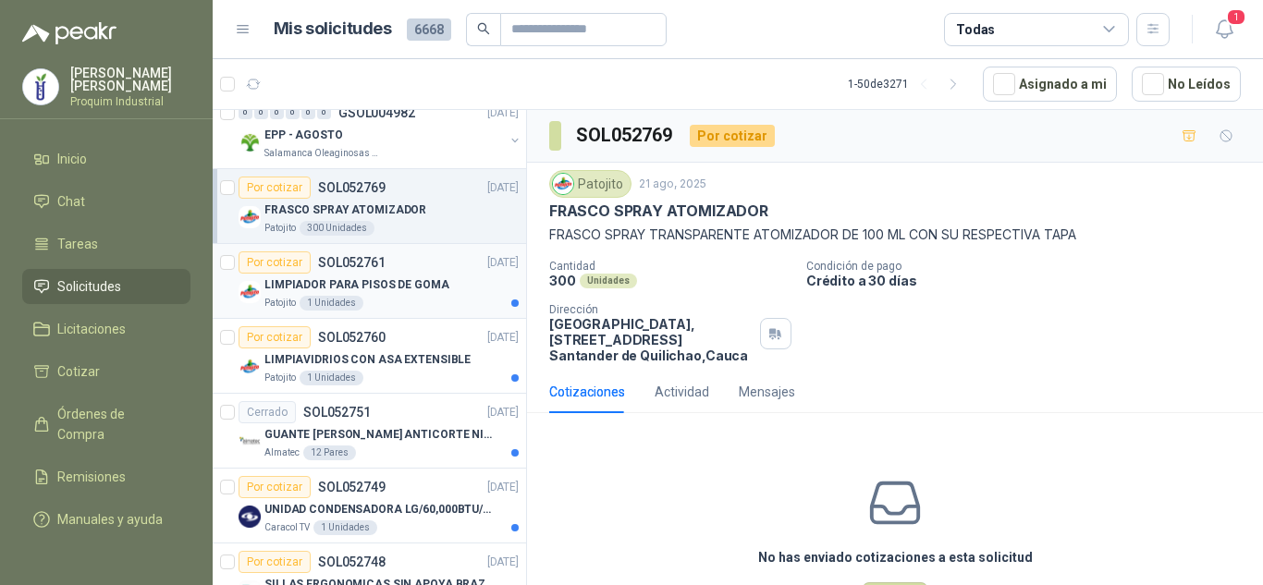
click at [408, 301] on div "Patojito 1 Unidades" at bounding box center [391, 303] width 254 height 15
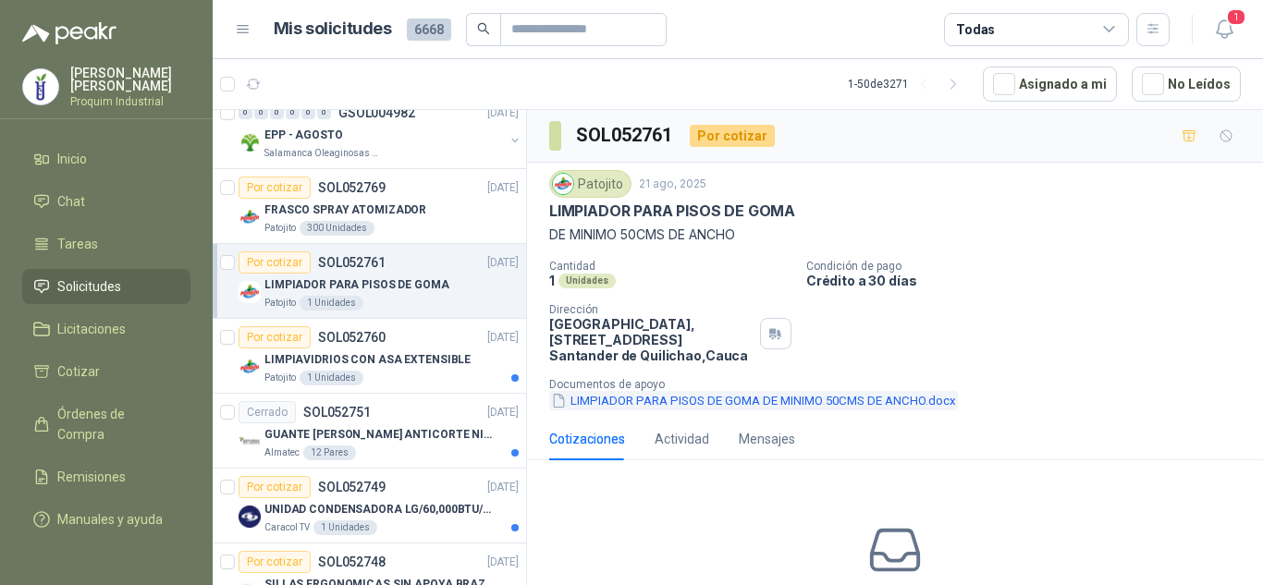
click at [912, 397] on button "LIMPIADOR PARA PISOS DE GOMA DE MINIMO 50CMS DE ANCHO.docx" at bounding box center [753, 400] width 409 height 19
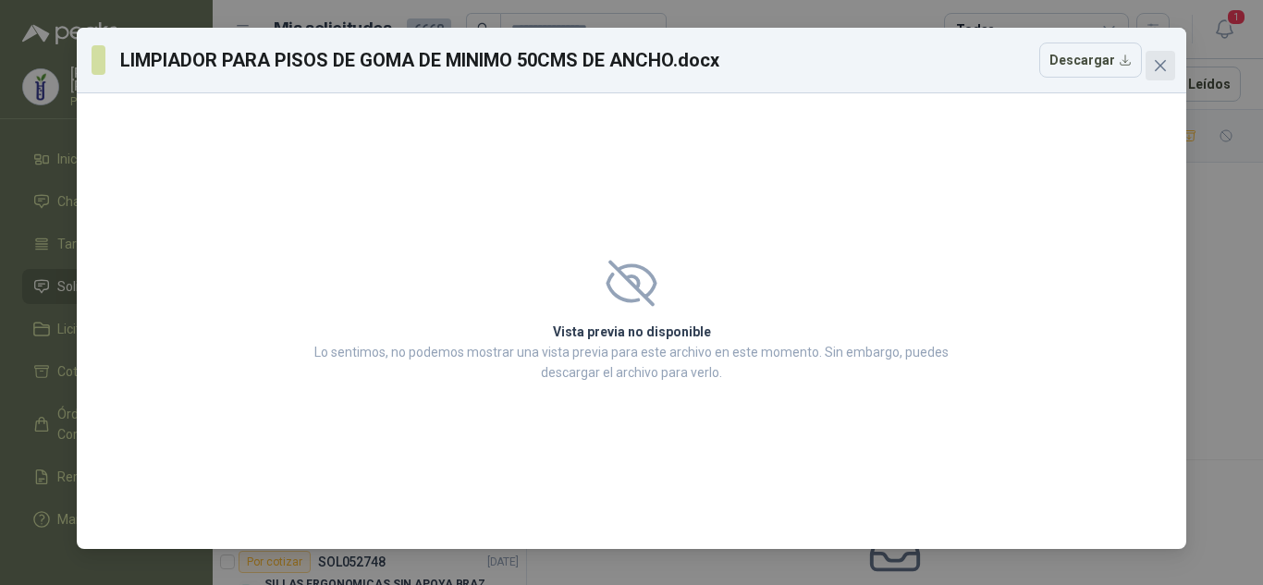
click at [1154, 69] on icon "close" at bounding box center [1160, 65] width 15 height 15
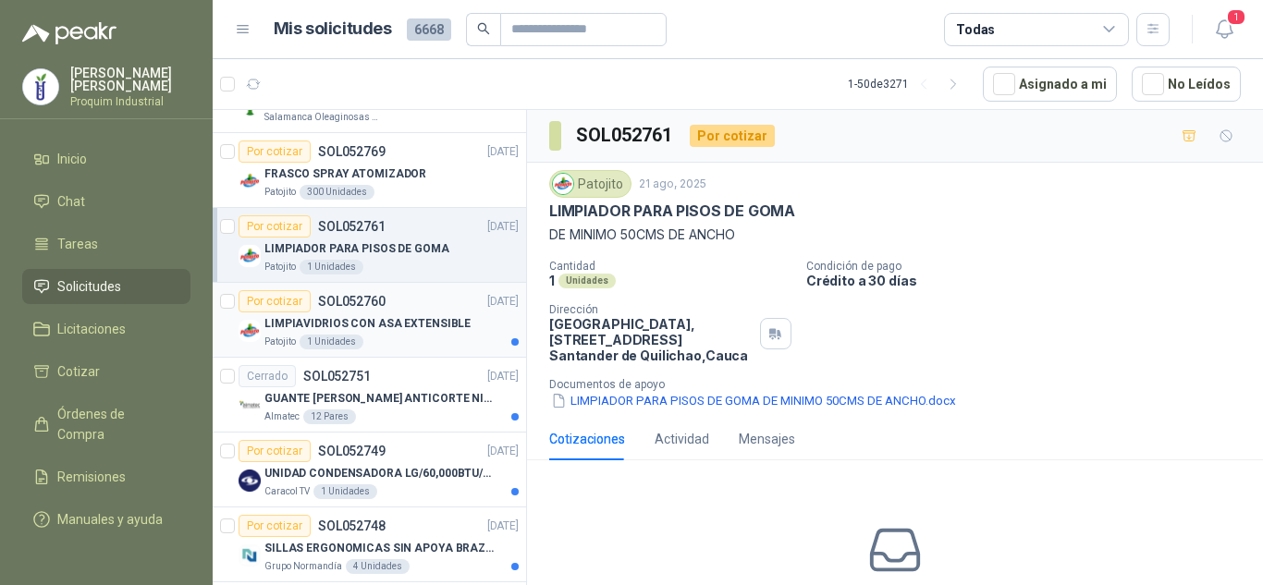
scroll to position [3304, 0]
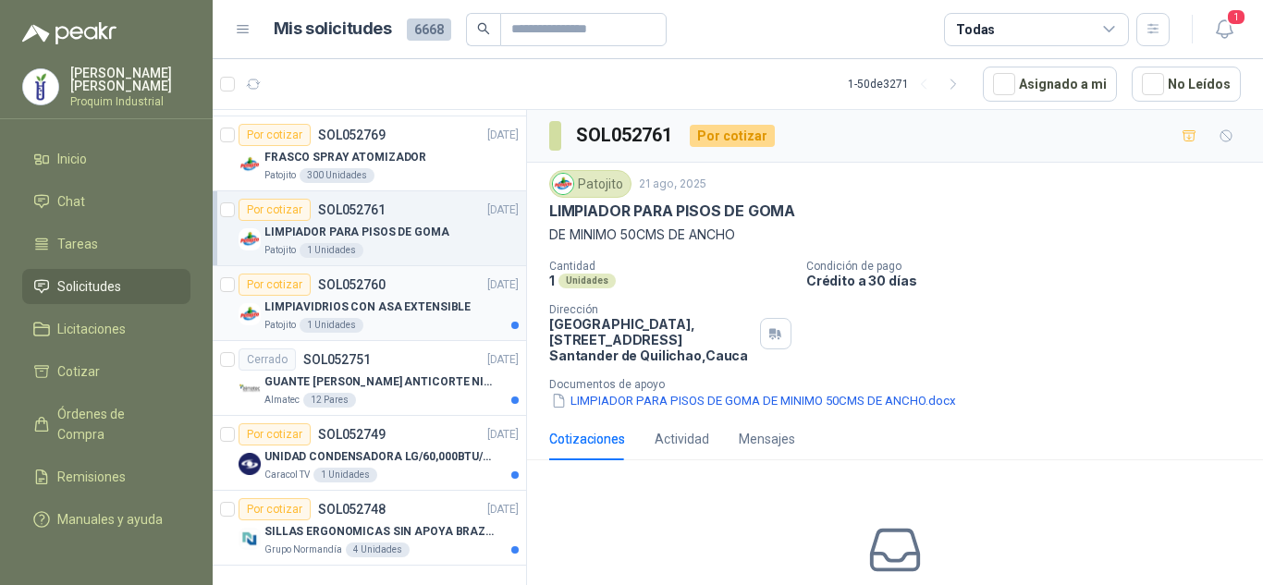
click at [427, 374] on p "GUANTE [PERSON_NAME] ANTICORTE NIV 5 TALLA L" at bounding box center [379, 383] width 230 height 18
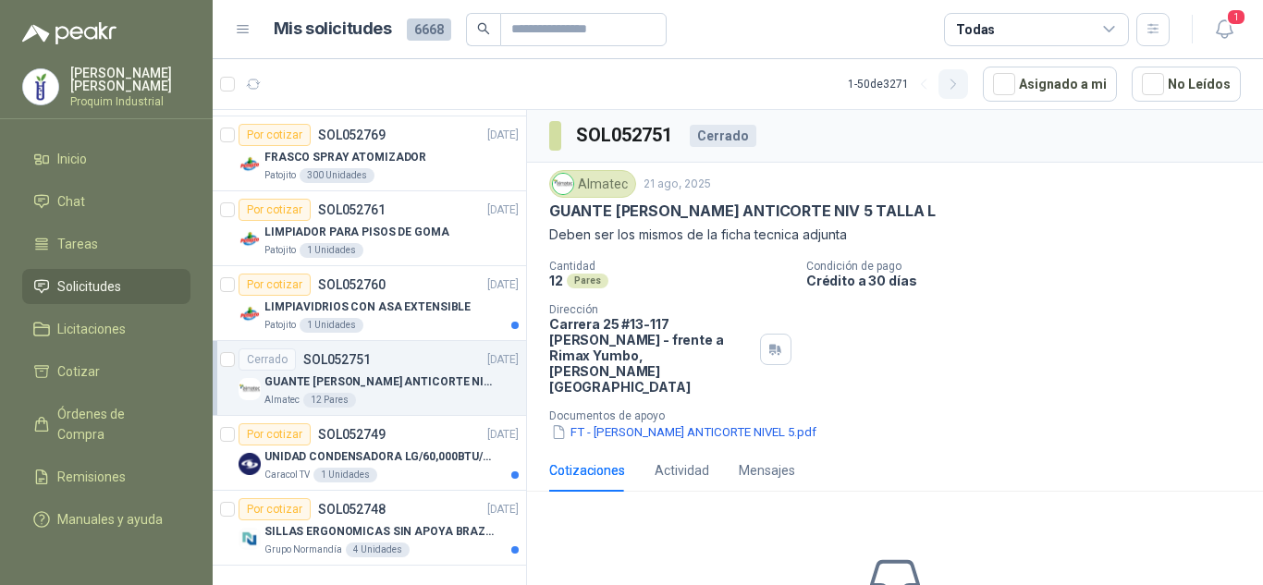
click at [962, 92] on icon "button" at bounding box center [954, 85] width 16 height 16
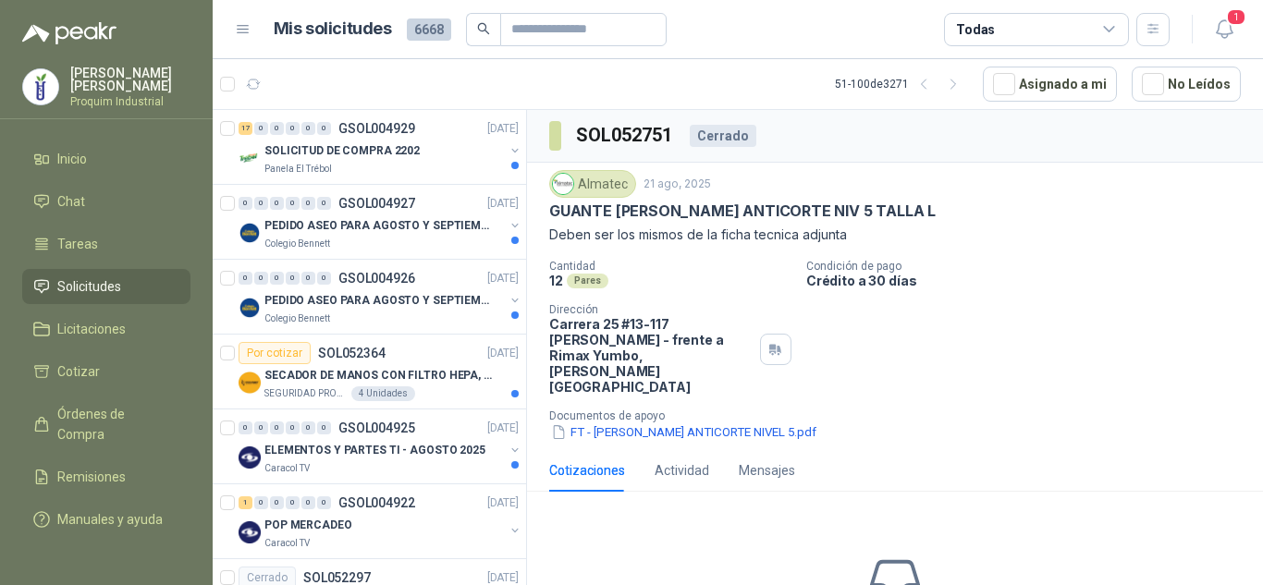
scroll to position [2379, 0]
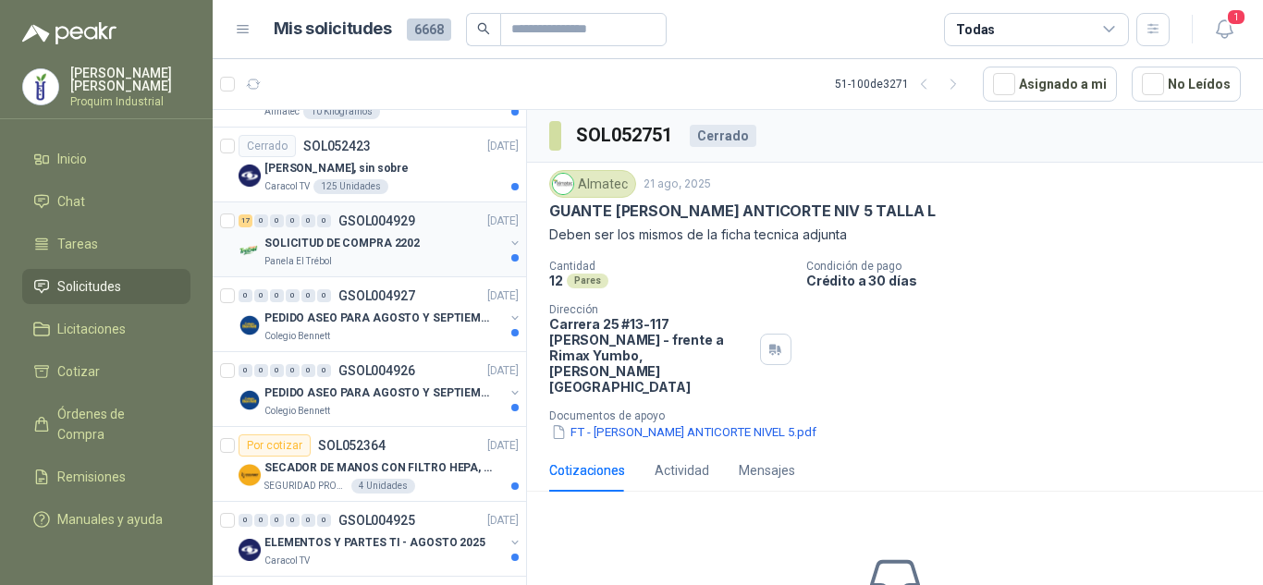
click at [381, 249] on p "SOLICITUD DE COMPRA 2202" at bounding box center [341, 244] width 155 height 18
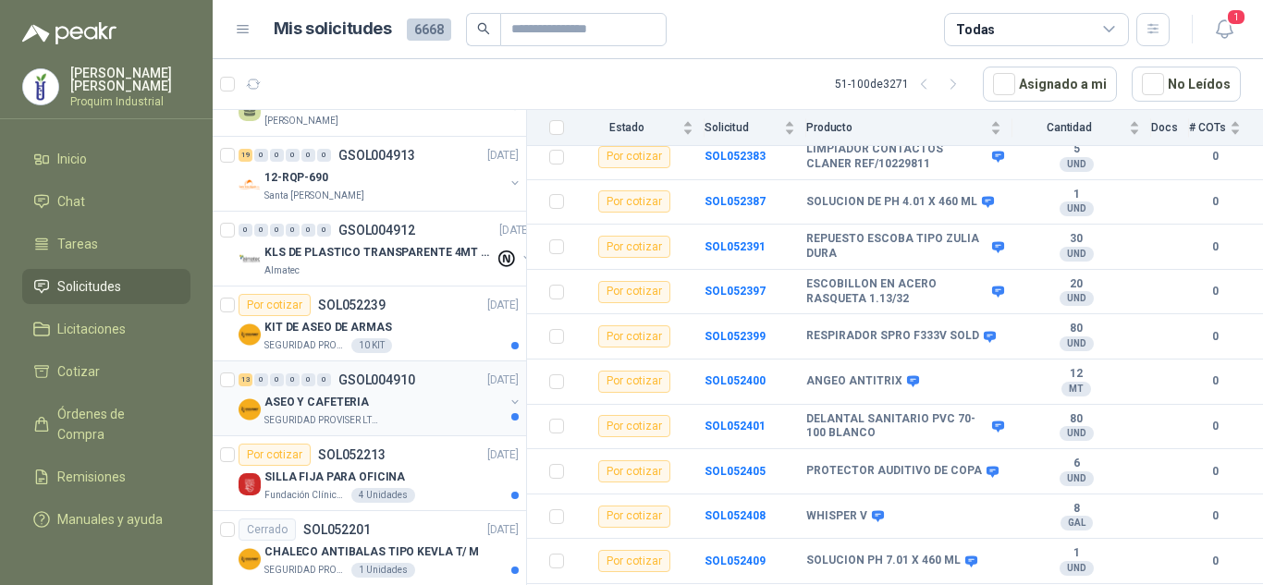
scroll to position [3026, 0]
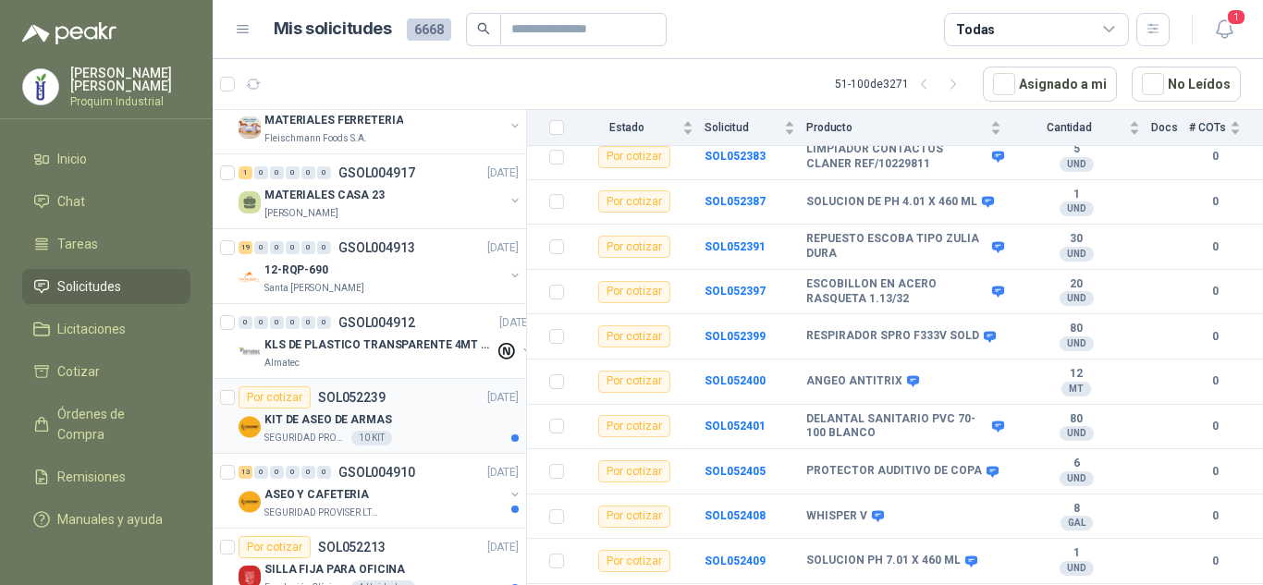
click at [362, 414] on p "KIT DE ASEO DE ARMAS" at bounding box center [328, 420] width 128 height 18
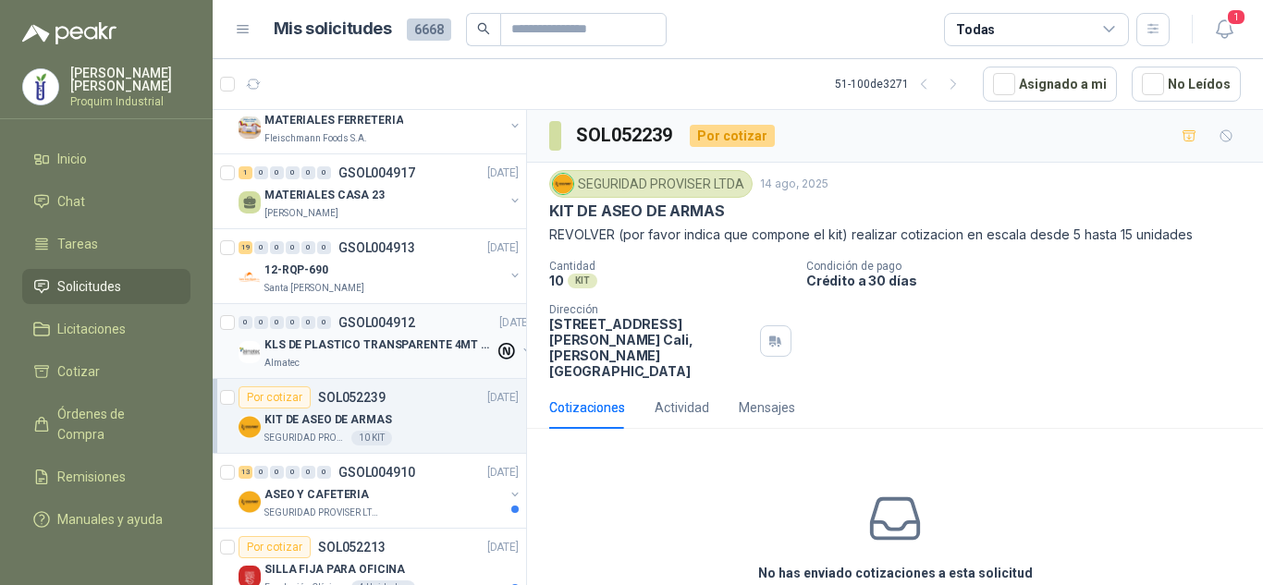
click at [446, 329] on div "0 0 0 0 0 0 GSOL004912 [DATE]" at bounding box center [387, 323] width 296 height 22
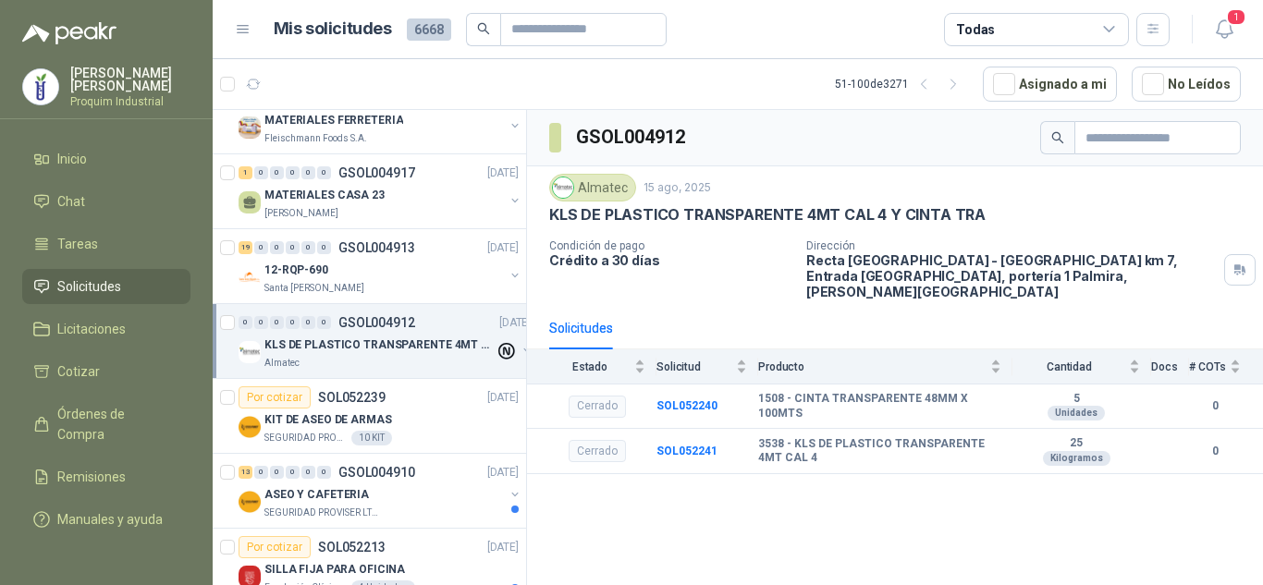
scroll to position [2934, 0]
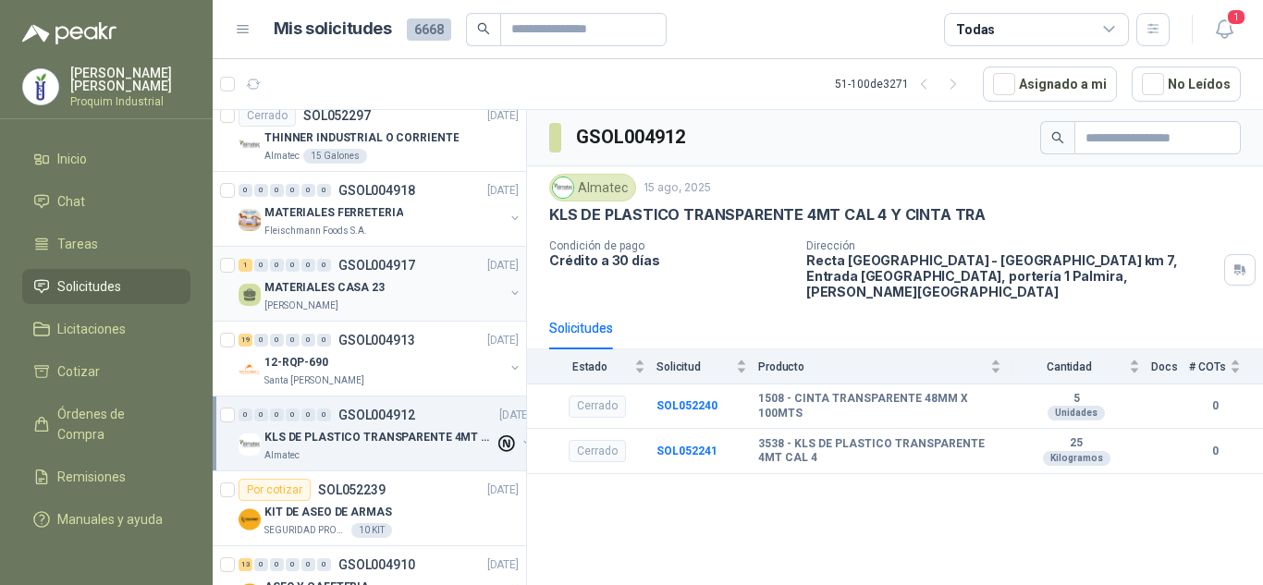
click at [419, 307] on div "[PERSON_NAME]" at bounding box center [383, 306] width 239 height 15
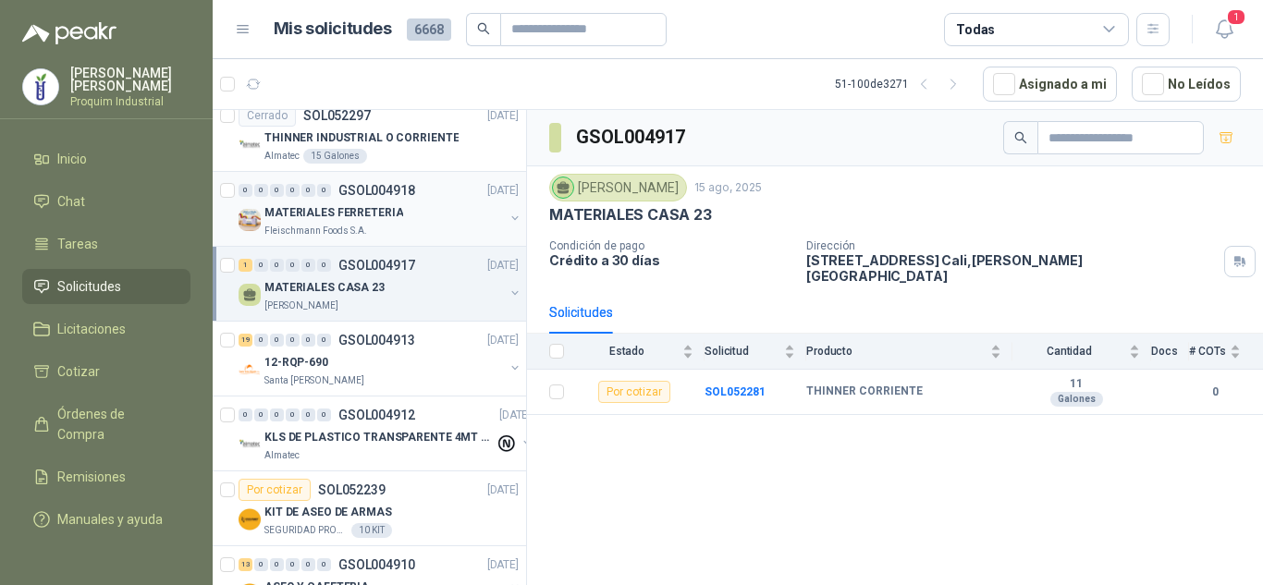
click at [451, 221] on div "MATERIALES FERRETERIA" at bounding box center [383, 213] width 239 height 22
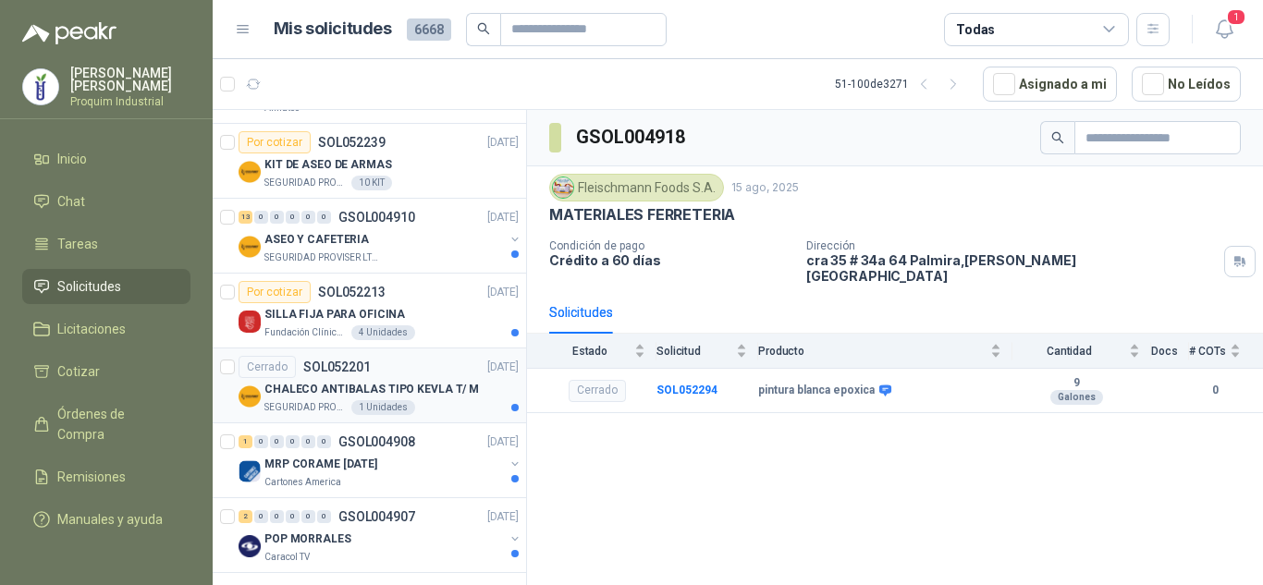
scroll to position [3304, 0]
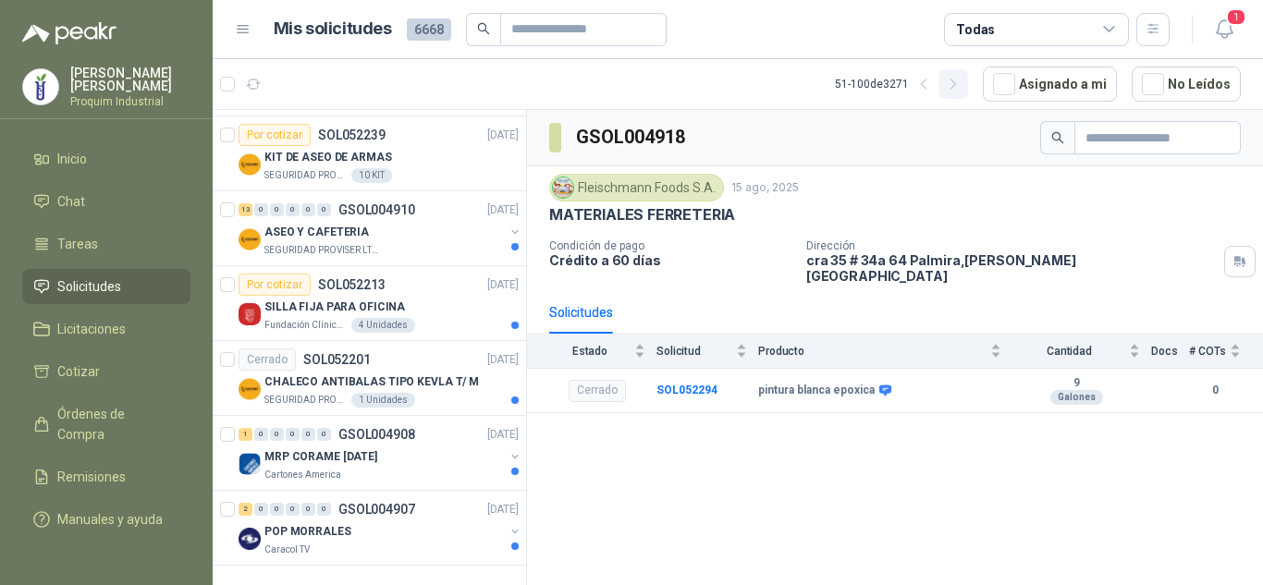
click at [962, 82] on icon "button" at bounding box center [954, 85] width 16 height 16
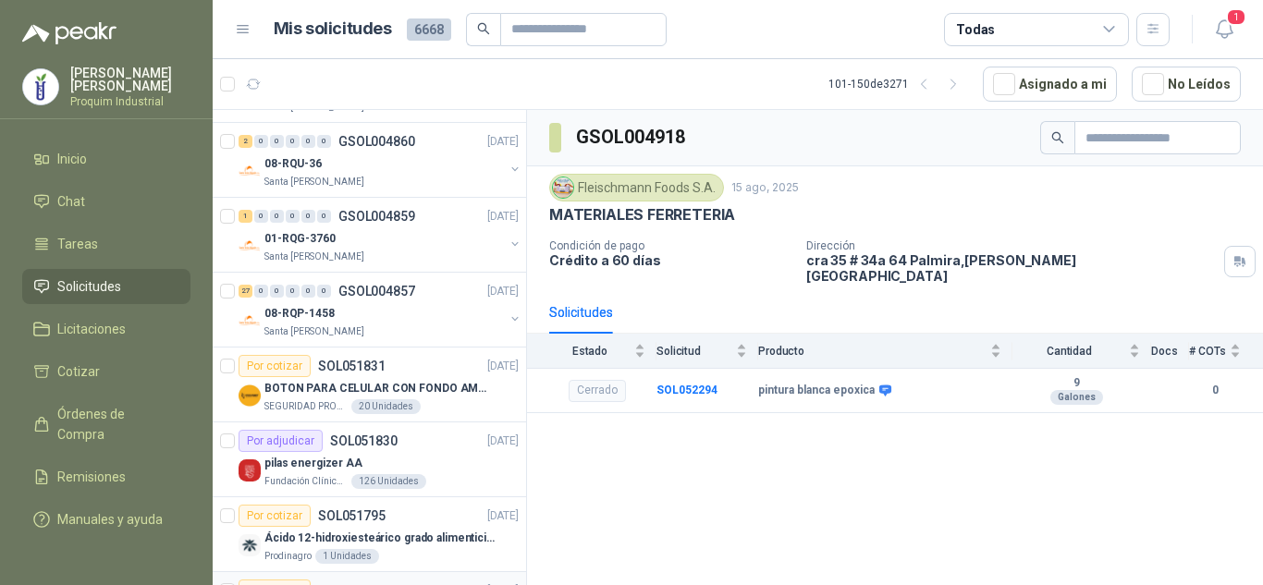
scroll to position [2457, 0]
click at [422, 472] on div "pilas energizer AA" at bounding box center [391, 465] width 254 height 22
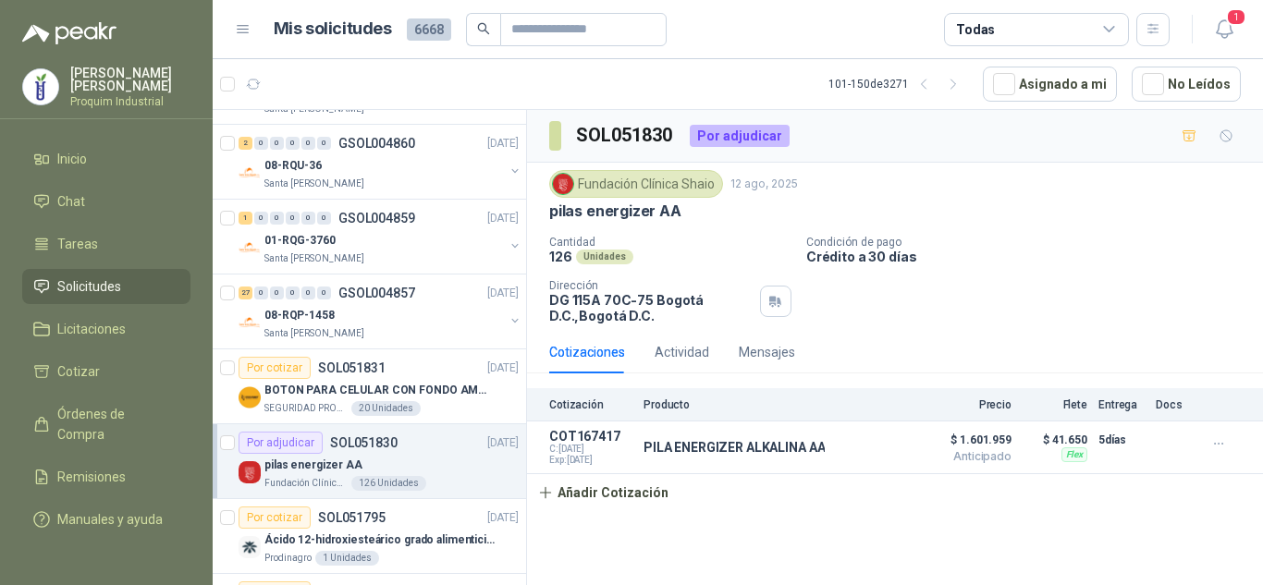
click at [786, 128] on div "SOL051830 Por adjudicar" at bounding box center [895, 136] width 736 height 53
click at [745, 143] on div "Por adjudicar" at bounding box center [740, 136] width 100 height 22
click at [684, 206] on div "pilas energizer AA" at bounding box center [895, 211] width 692 height 19
click at [697, 166] on div "Fundación Clínica Shaio [DATE] pilas energizer AA Cantidad 126 Unidades Condici…" at bounding box center [895, 247] width 736 height 168
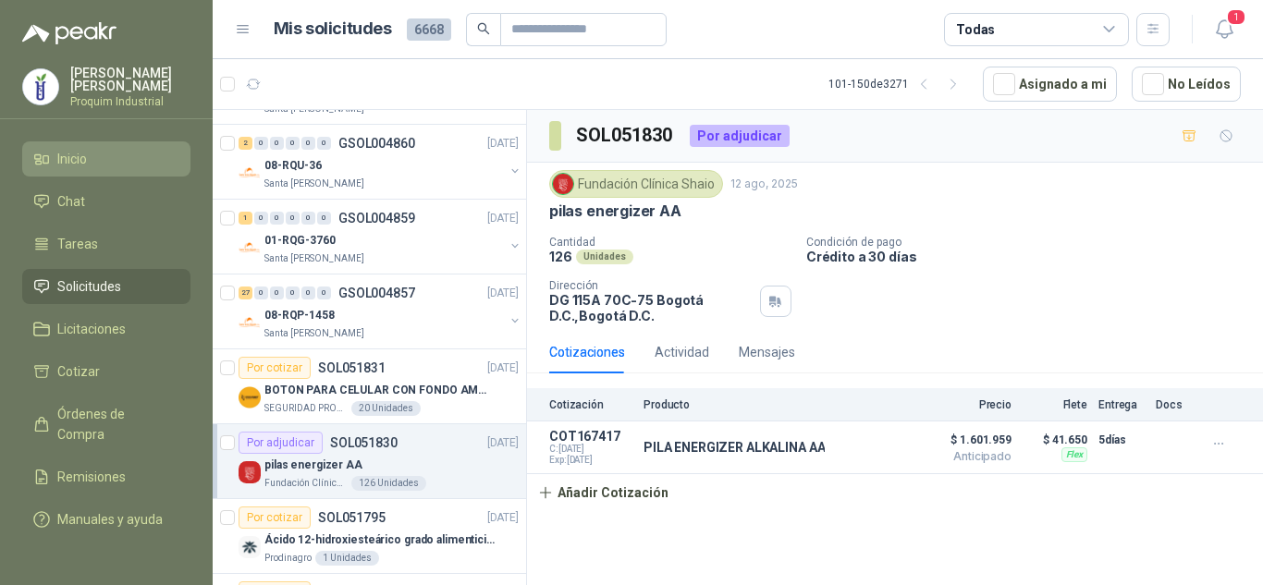
click at [71, 167] on span "Inicio" at bounding box center [72, 159] width 30 height 20
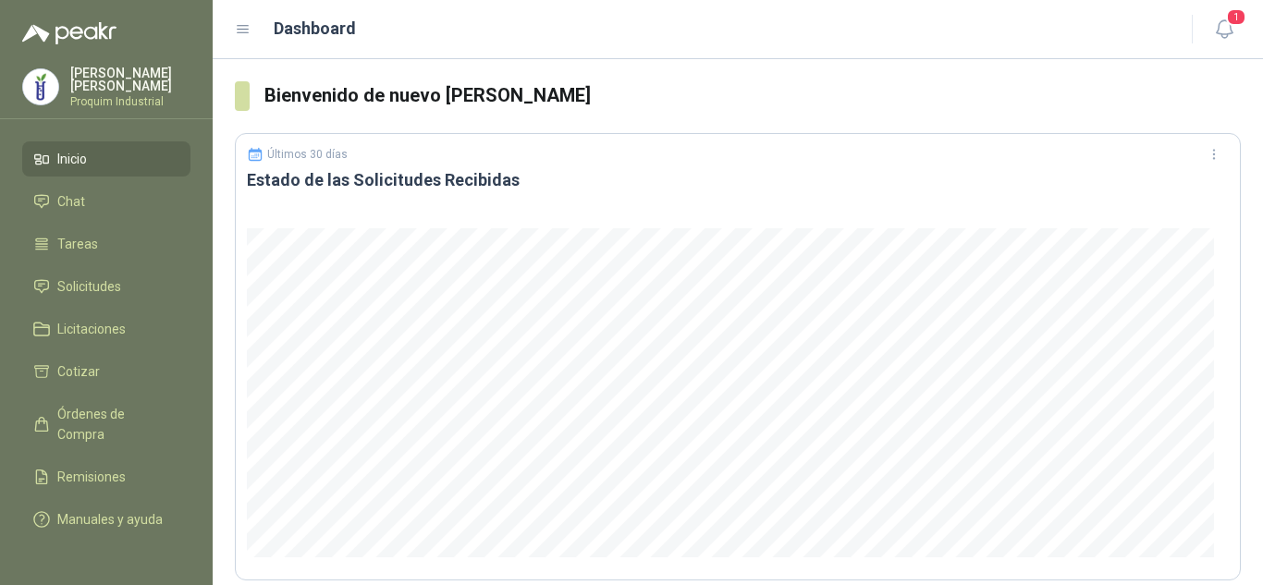
click at [162, 152] on li "Inicio" at bounding box center [106, 159] width 146 height 20
